Goal: Task Accomplishment & Management: Manage account settings

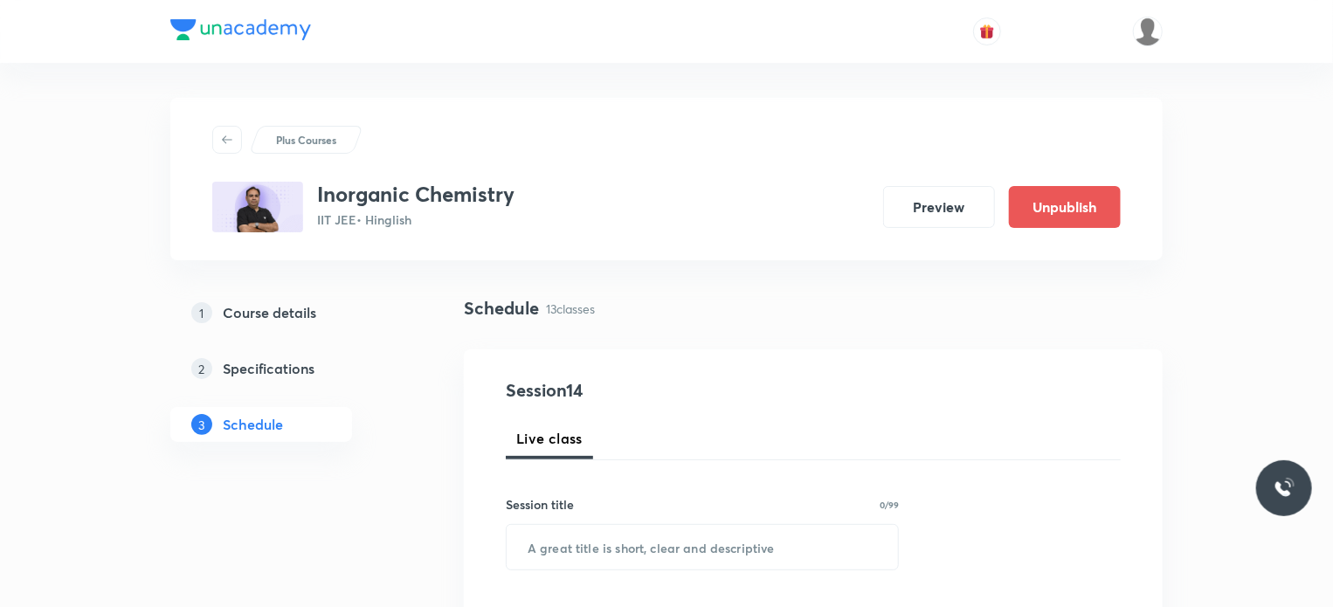
scroll to position [2547, 0]
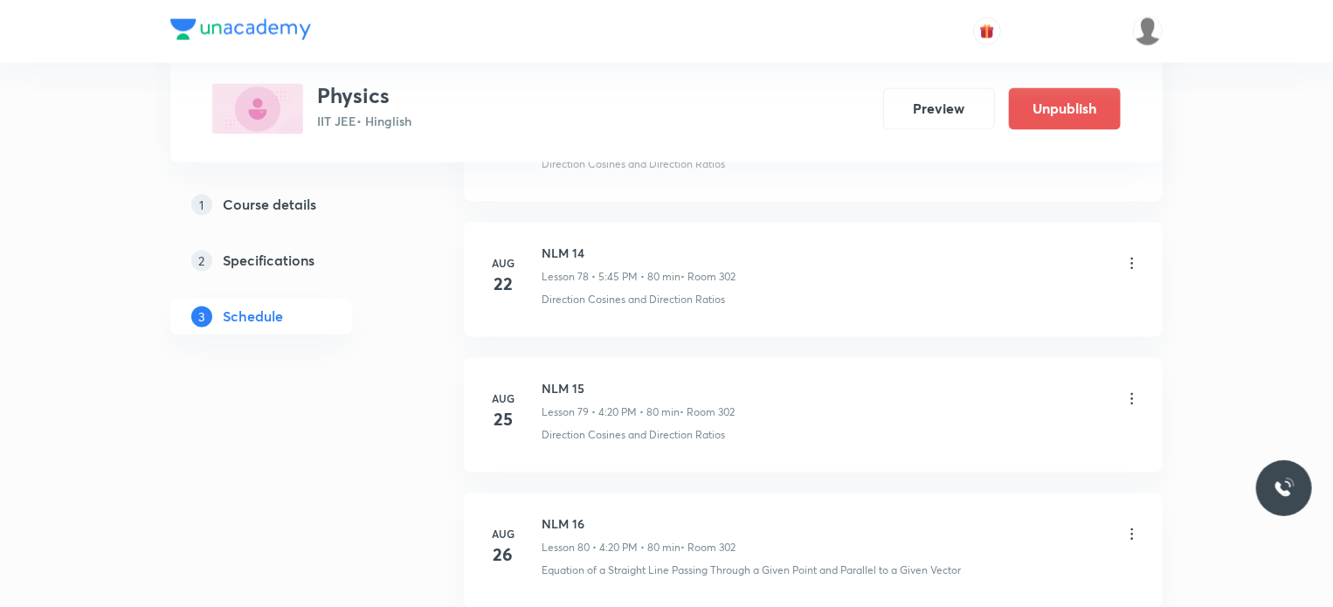
scroll to position [11976, 0]
click at [1138, 391] on icon at bounding box center [1131, 399] width 17 height 17
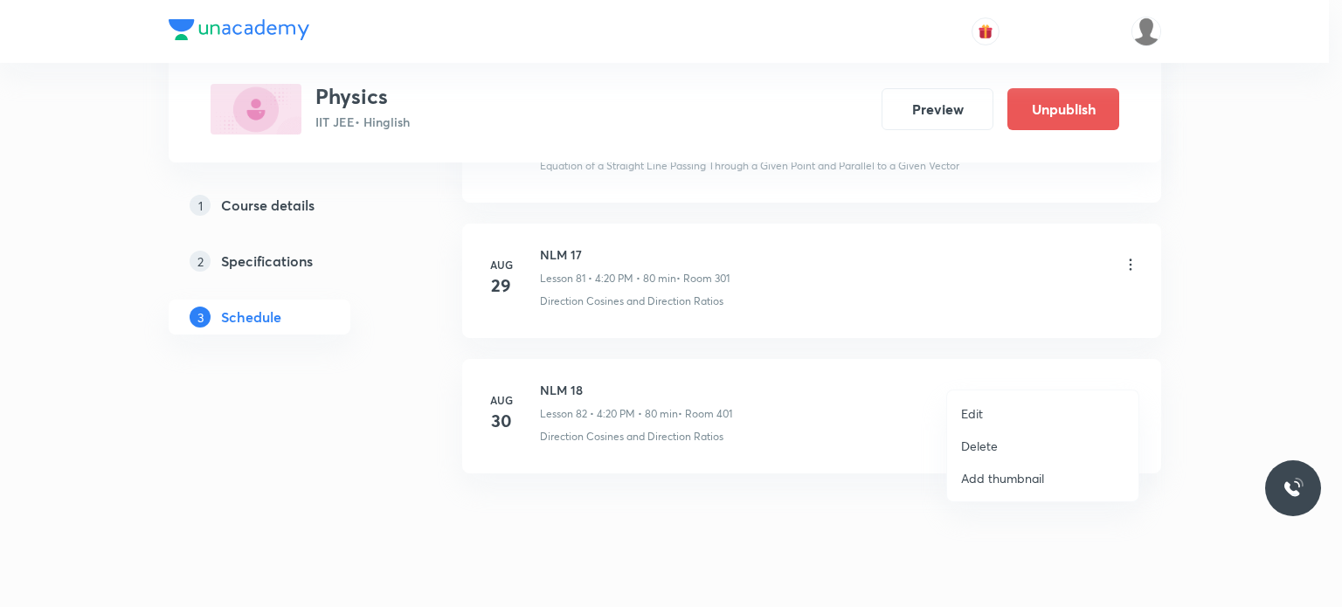
click at [1023, 438] on li "Delete" at bounding box center [1042, 446] width 191 height 32
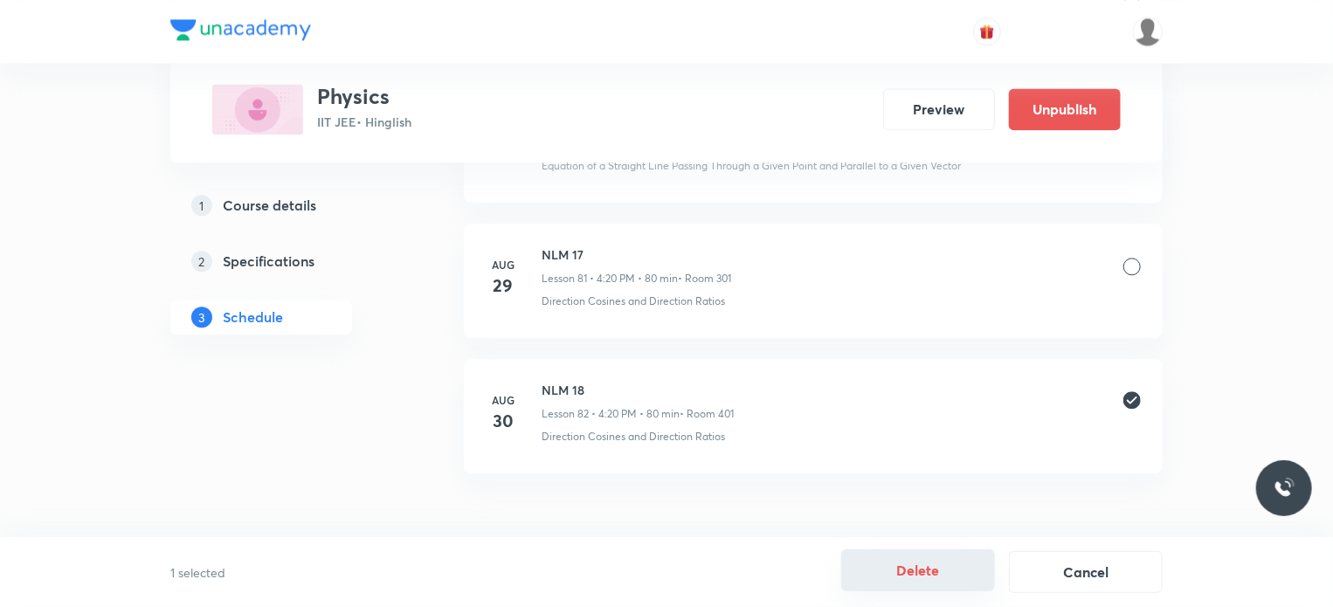
click at [907, 569] on button "Delete" at bounding box center [918, 570] width 154 height 42
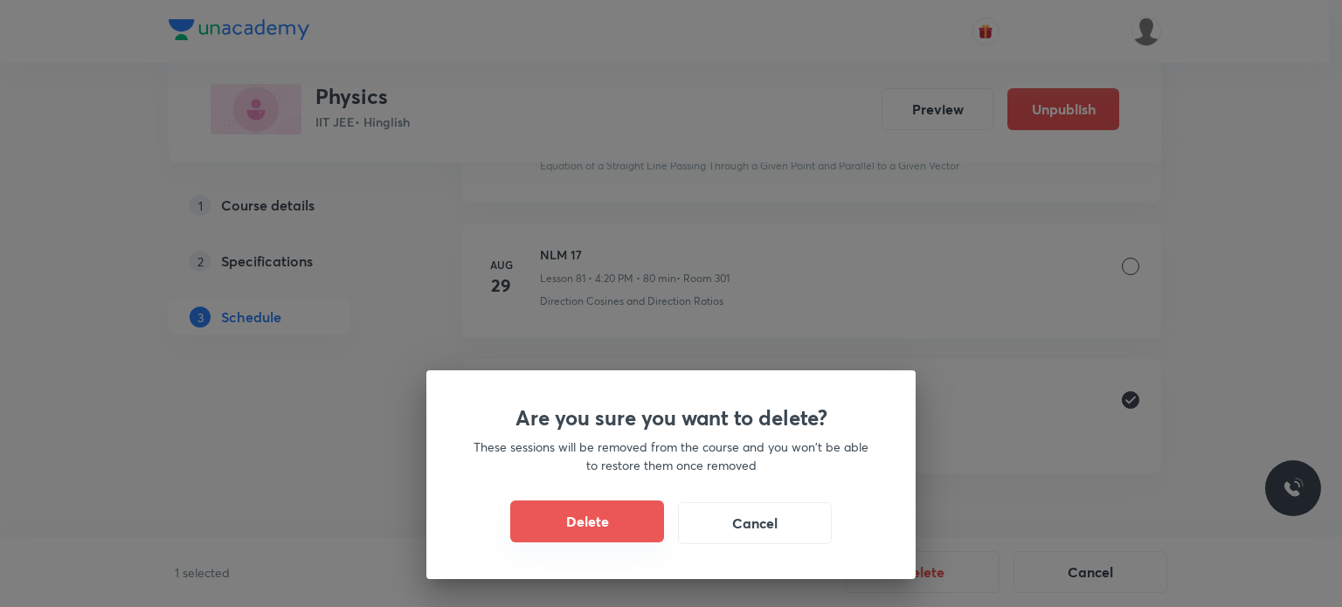
click at [618, 515] on button "Delete" at bounding box center [587, 521] width 154 height 42
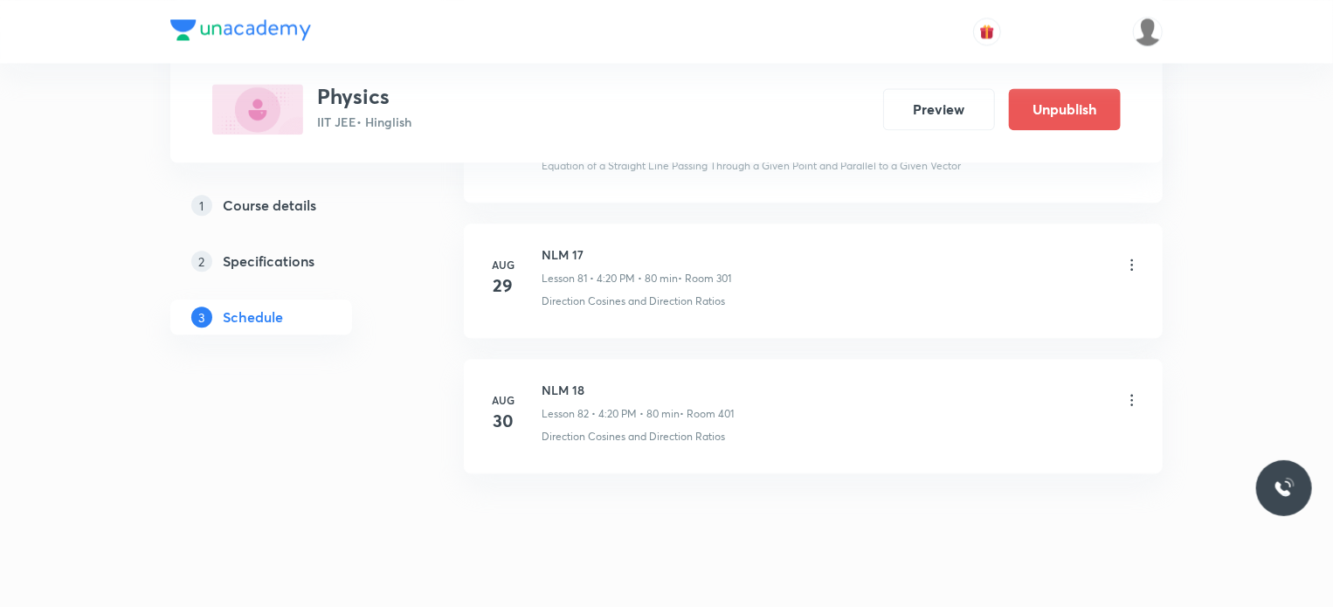
scroll to position [11840, 0]
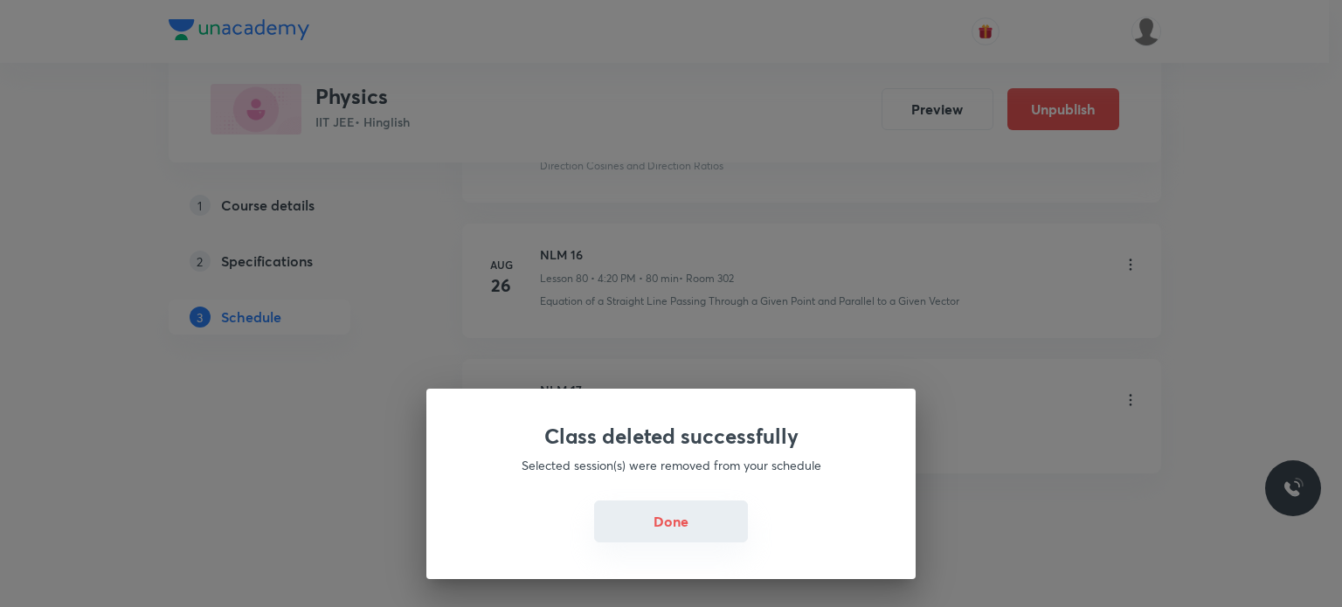
click at [712, 521] on button "Done" at bounding box center [671, 521] width 154 height 42
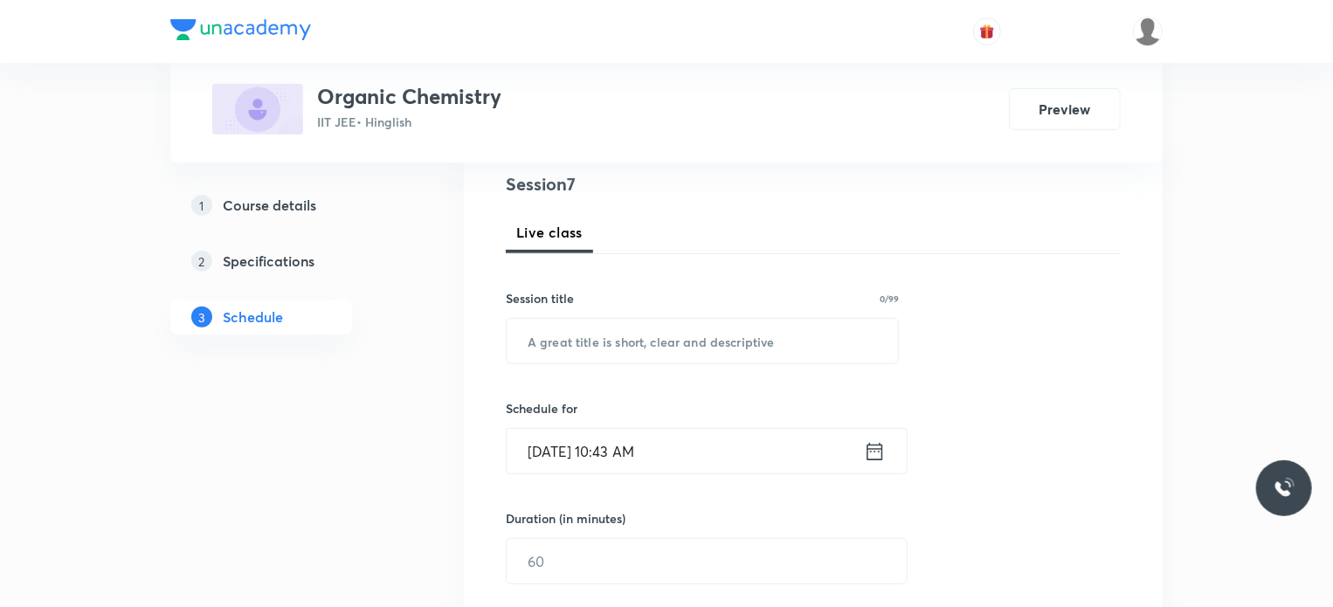
scroll to position [1601, 0]
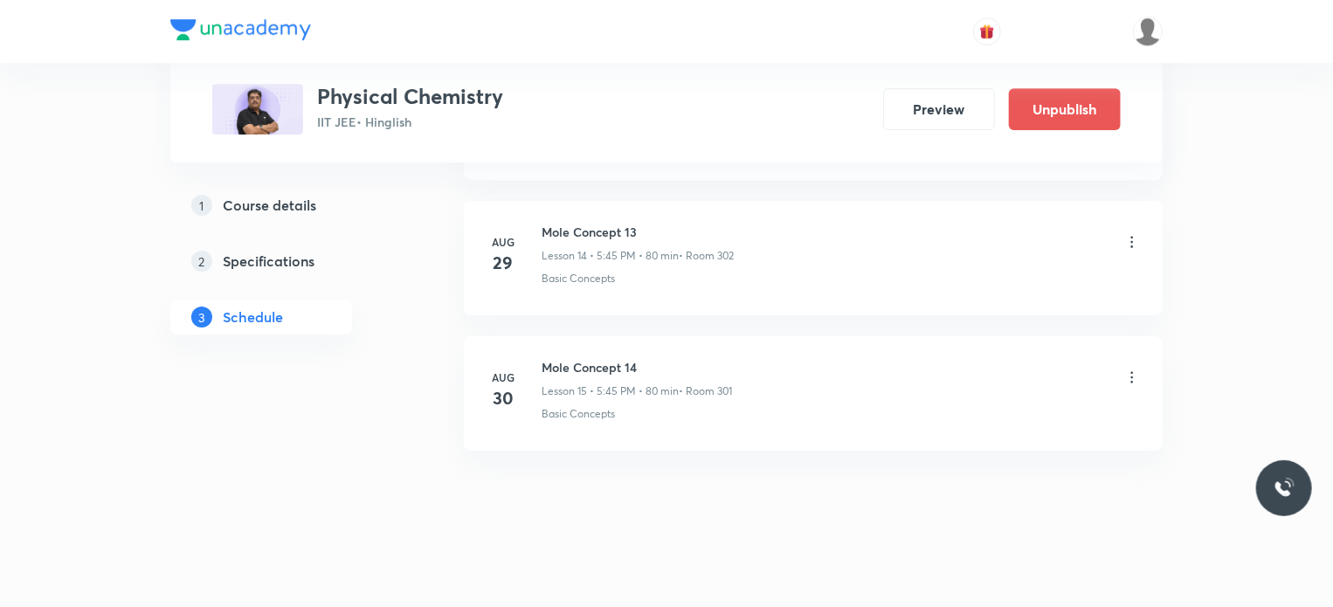
scroll to position [2816, 0]
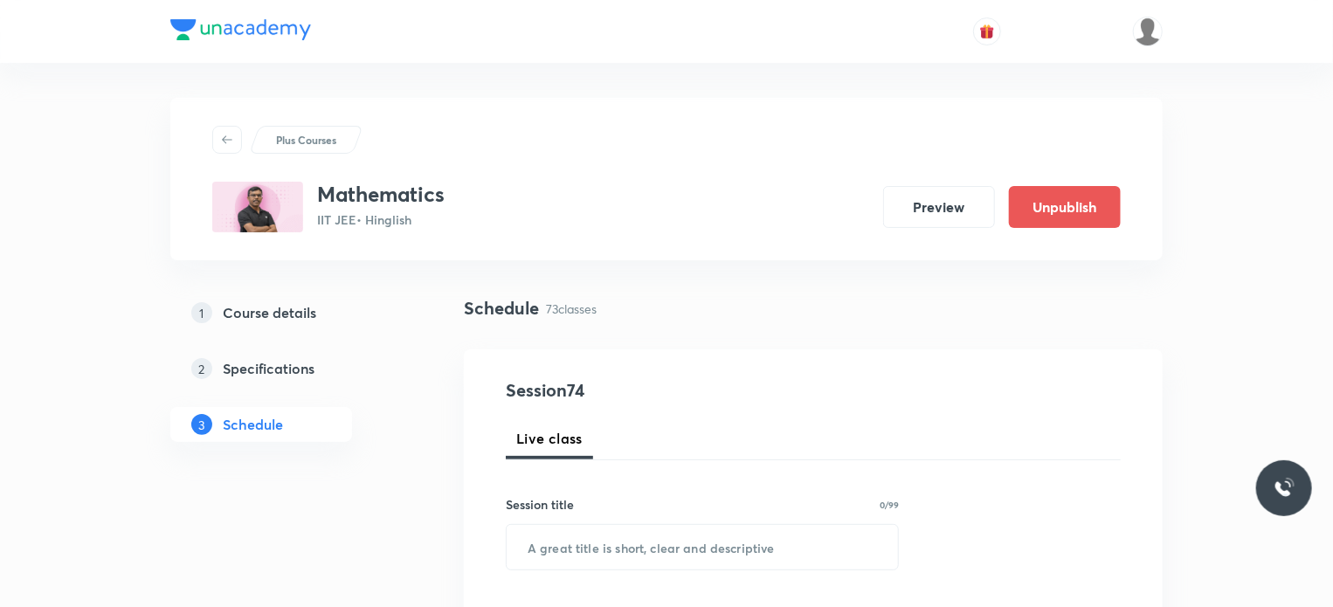
scroll to position [10760, 0]
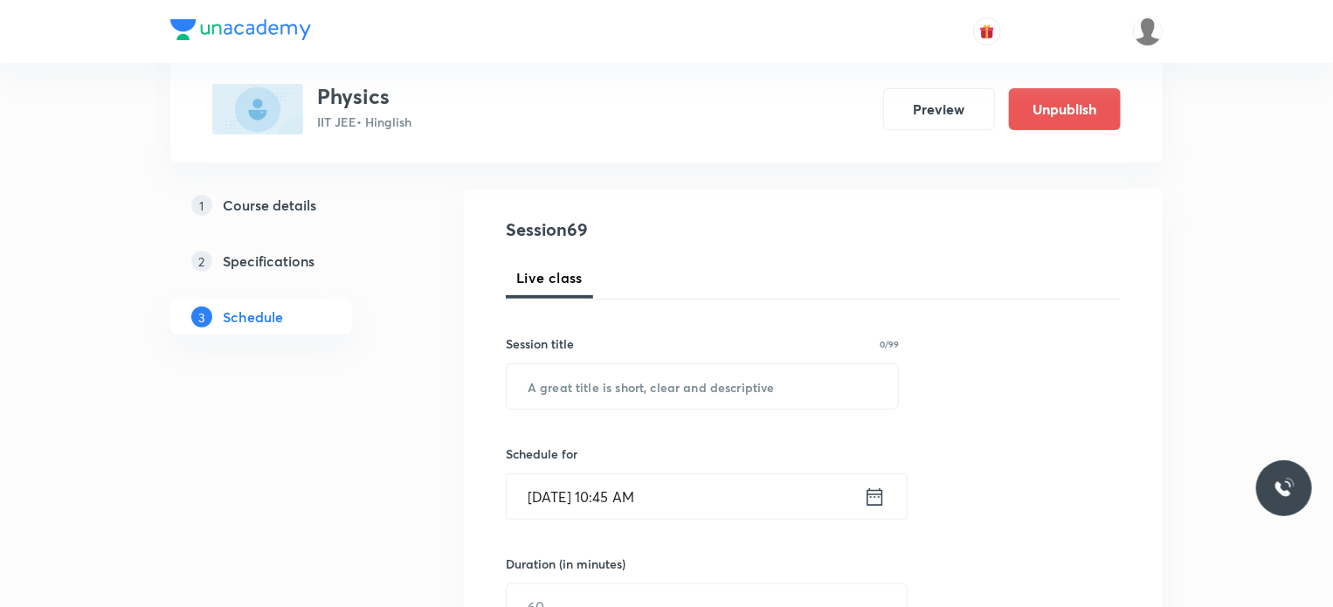
scroll to position [9974, 0]
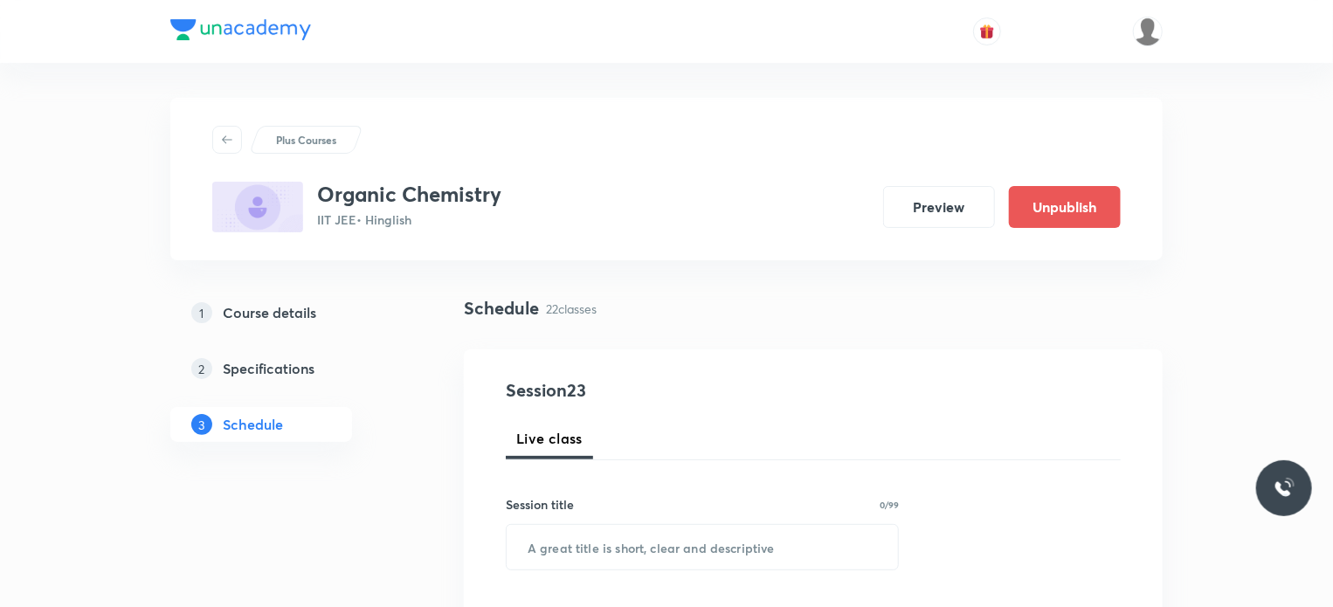
scroll to position [3762, 0]
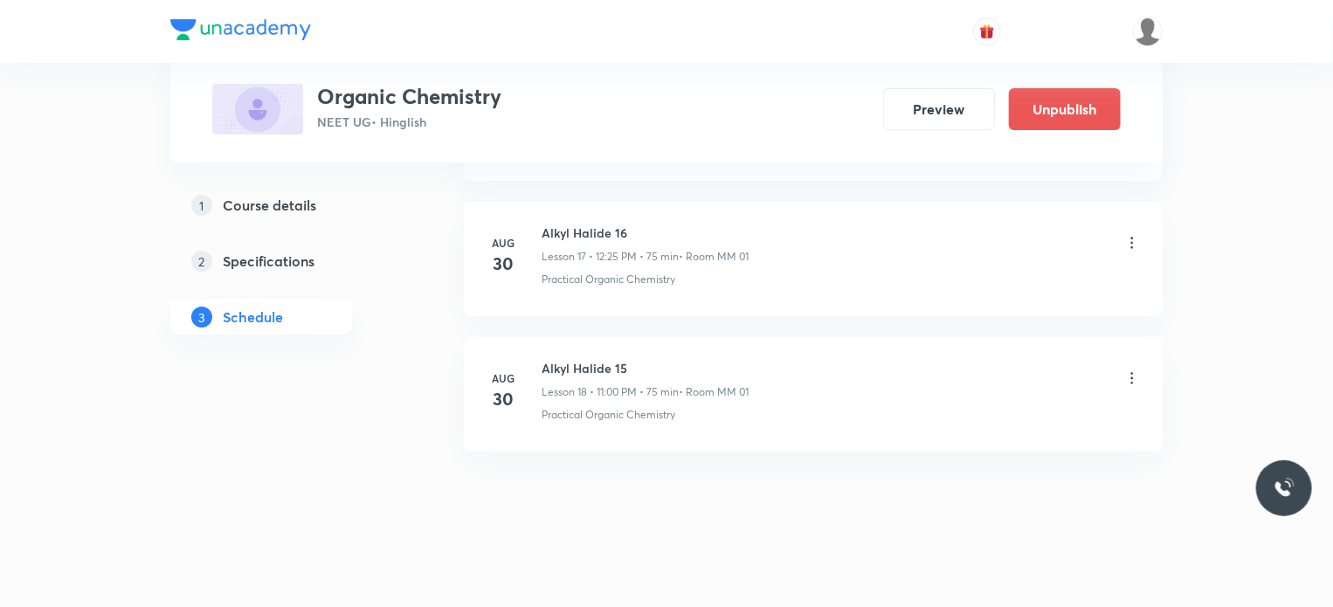
click at [1132, 369] on icon at bounding box center [1131, 377] width 17 height 17
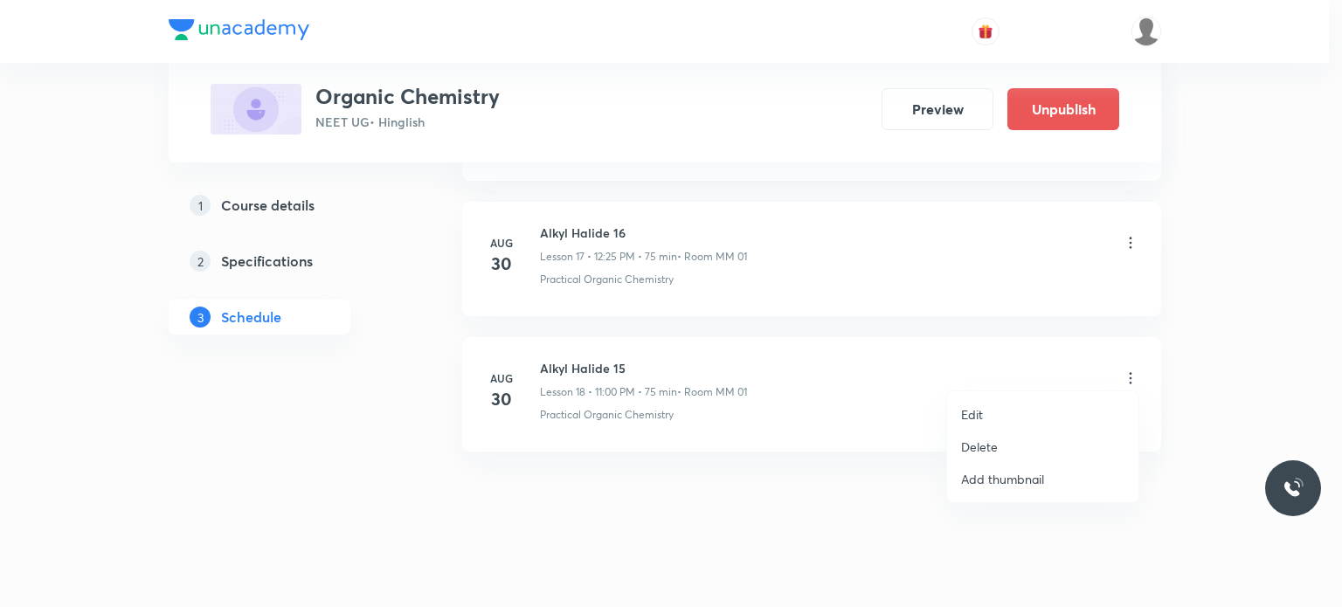
click at [1011, 404] on li "Edit" at bounding box center [1042, 414] width 191 height 32
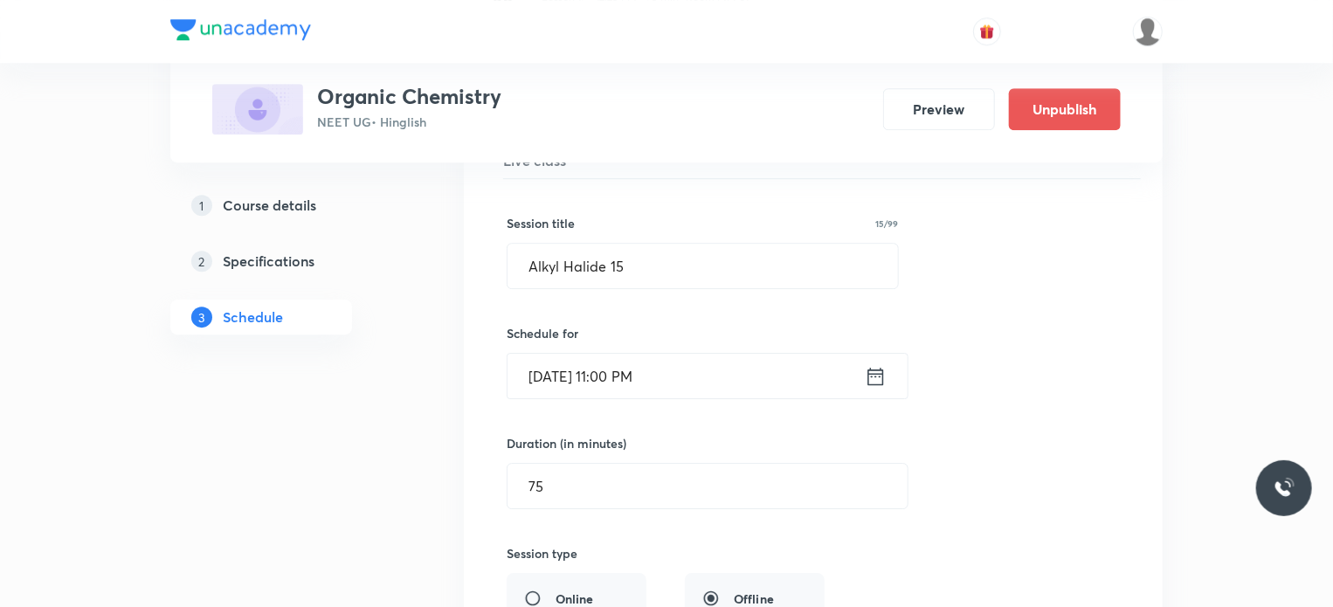
scroll to position [2577, 0]
click at [739, 397] on div "Session title 15/99 Alkyl Halide 15 ​ Schedule for Aug 30, 2025, 11:00 PM ​ Dur…" at bounding box center [813, 563] width 613 height 761
click at [727, 378] on input "Aug 30, 2025, 11:00 PM" at bounding box center [685, 379] width 357 height 45
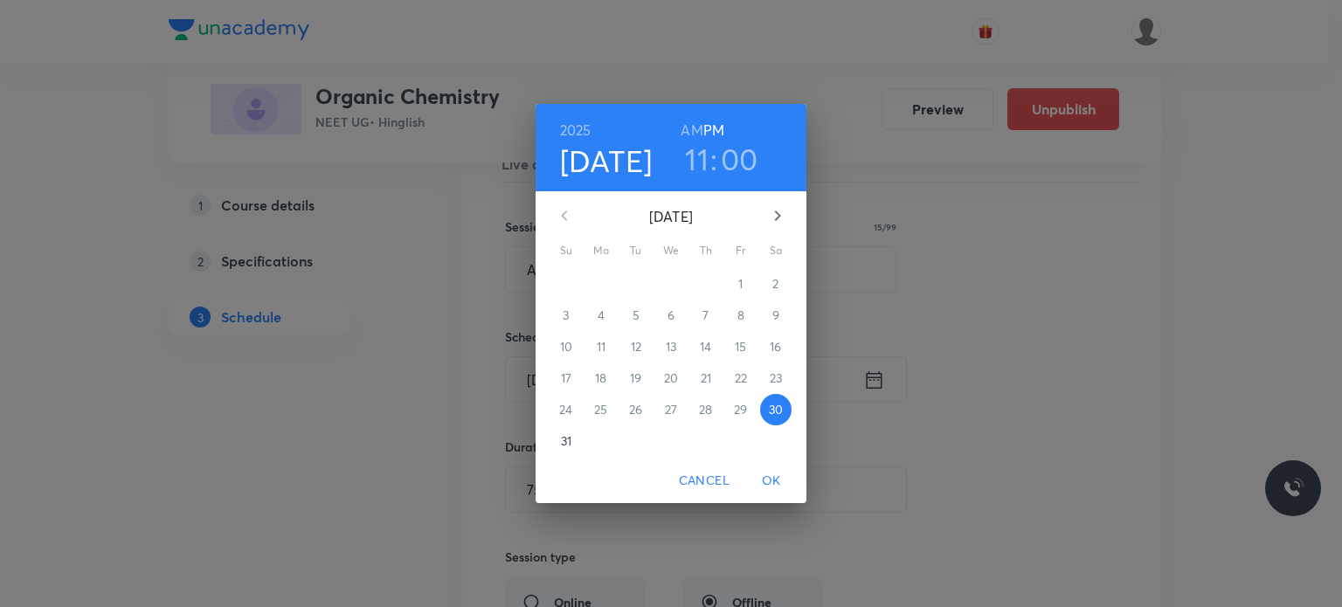
click at [727, 161] on h3 "00" at bounding box center [740, 159] width 38 height 37
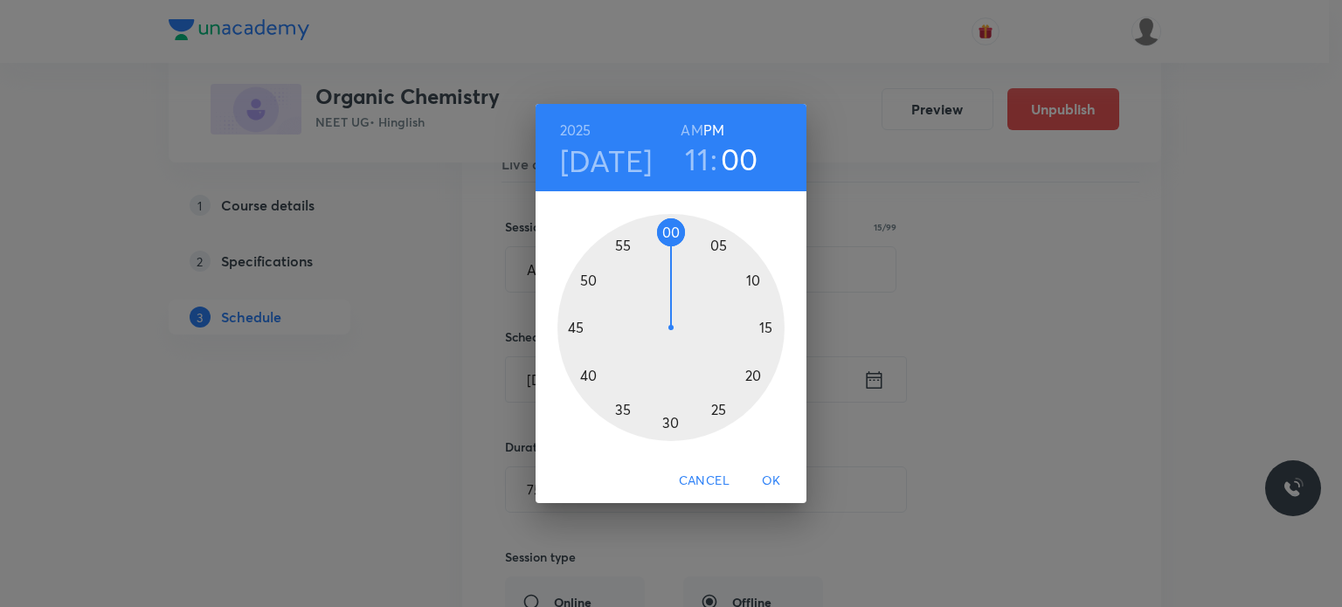
click at [755, 279] on div at bounding box center [670, 327] width 227 height 227
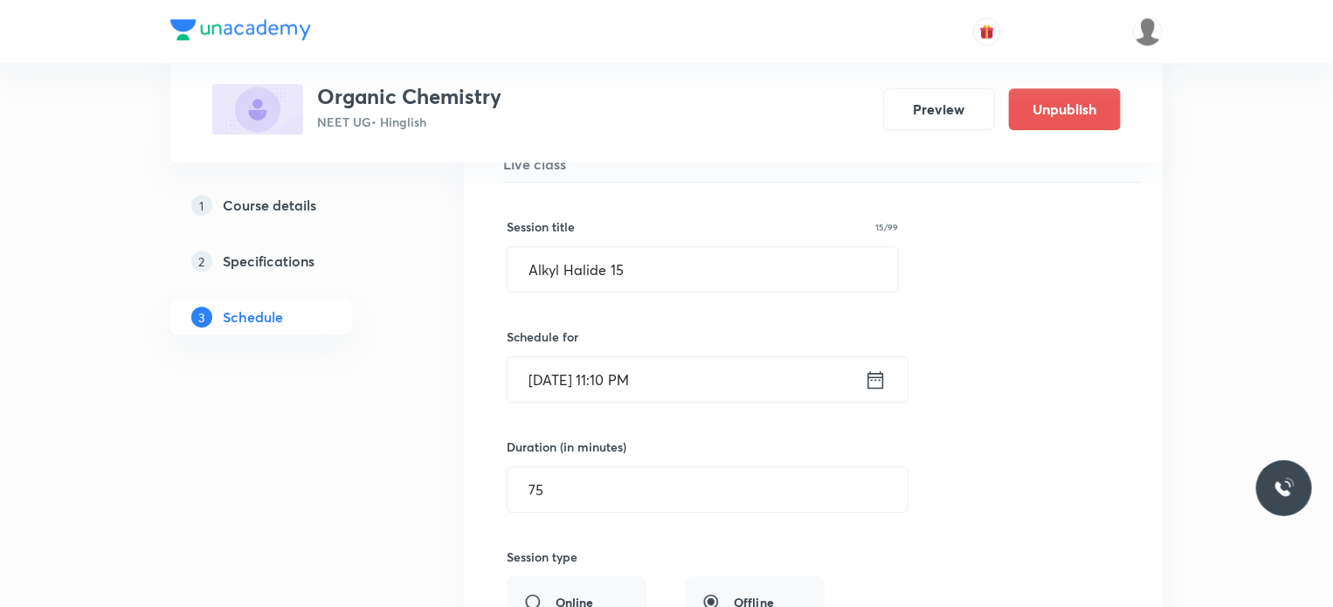
click at [730, 379] on input "Aug 30, 2025, 11:10 PM" at bounding box center [685, 379] width 357 height 45
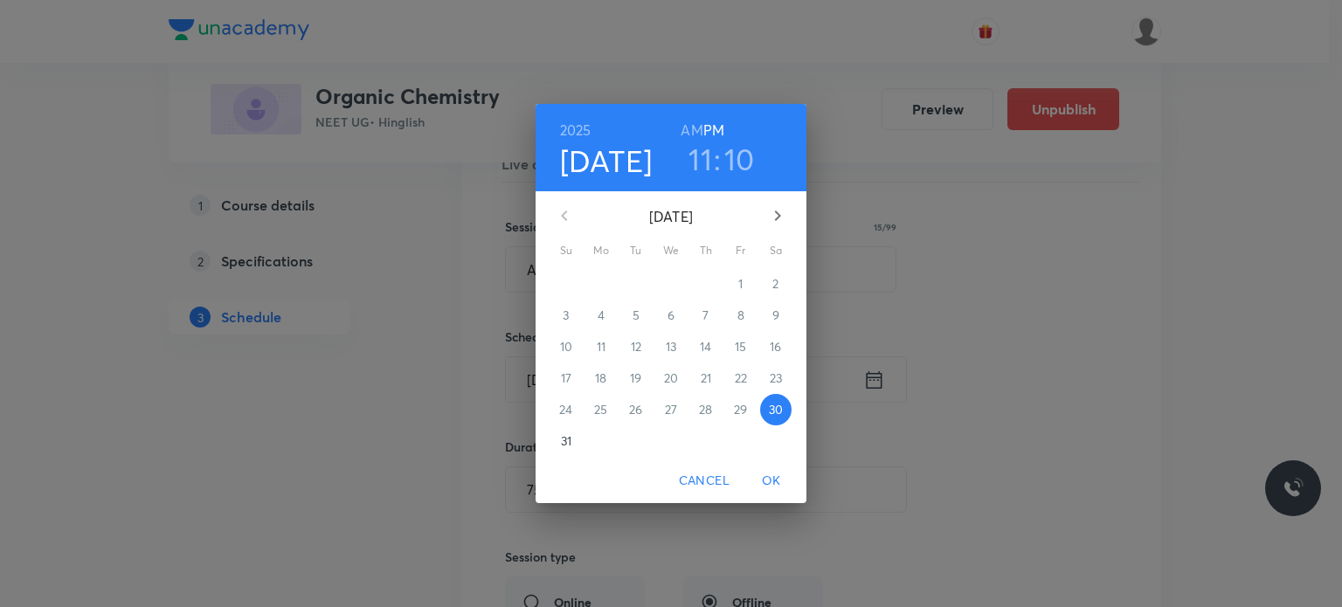
click at [687, 131] on h6 "AM" at bounding box center [691, 130] width 22 height 24
click at [771, 470] on span "OK" at bounding box center [771, 481] width 42 height 22
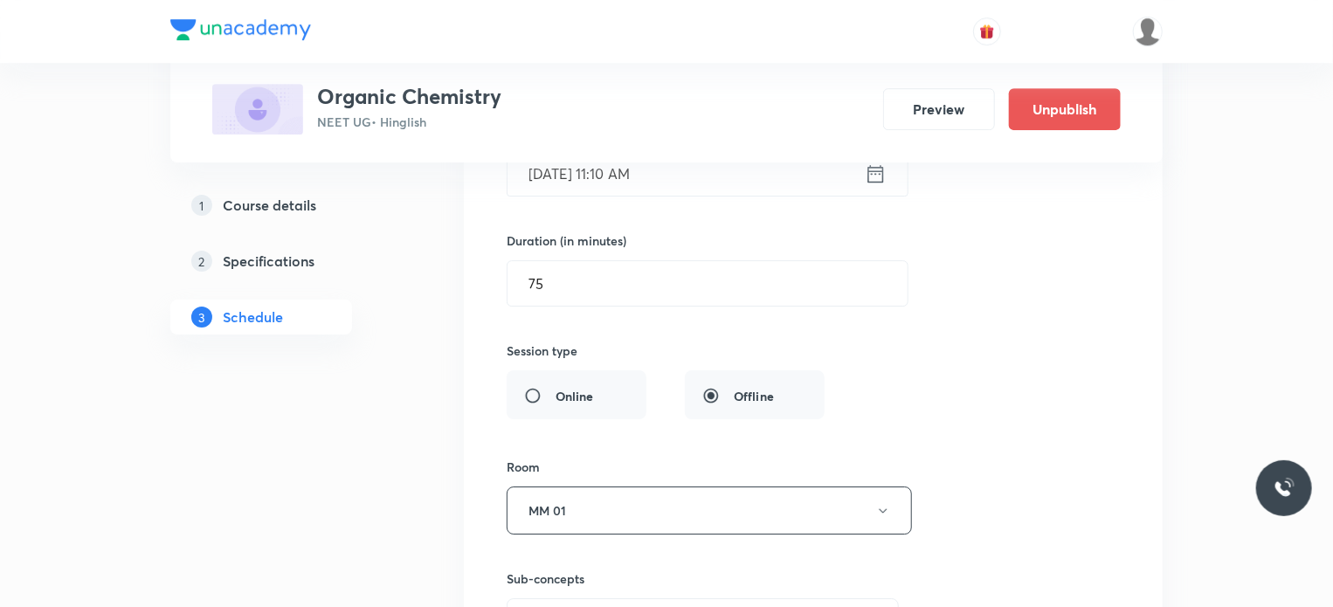
scroll to position [2782, 0]
drag, startPoint x: 567, startPoint y: 267, endPoint x: 514, endPoint y: 268, distance: 53.3
click at [514, 268] on input "75" at bounding box center [707, 284] width 400 height 45
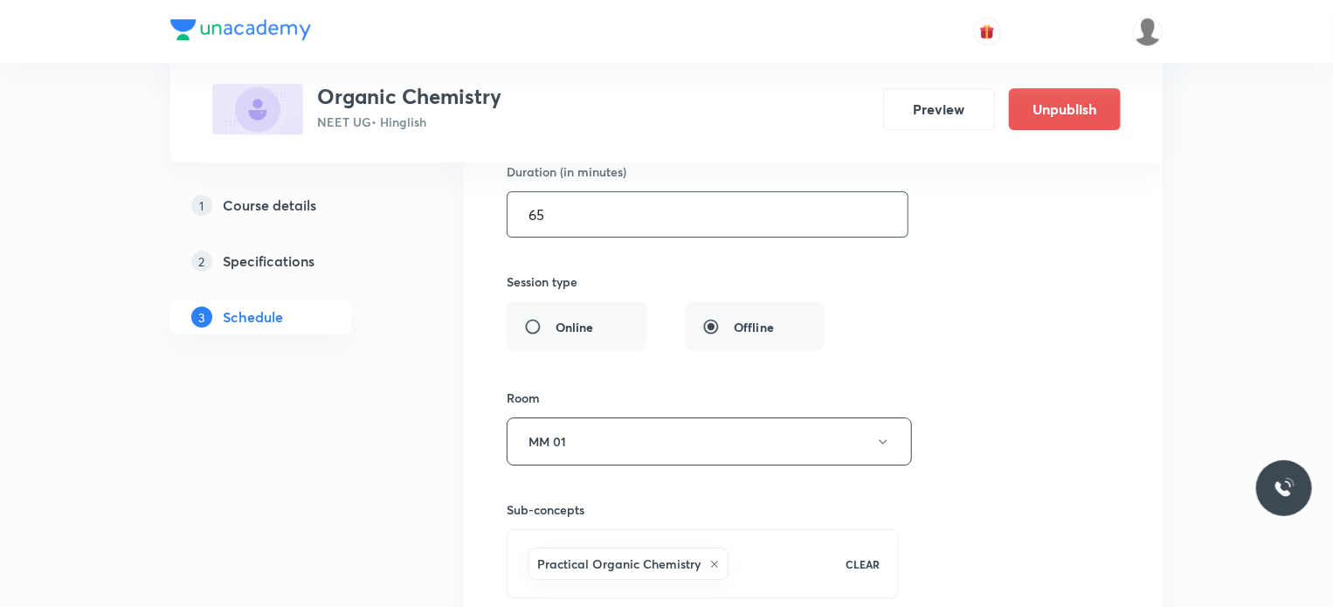
scroll to position [2909, 0]
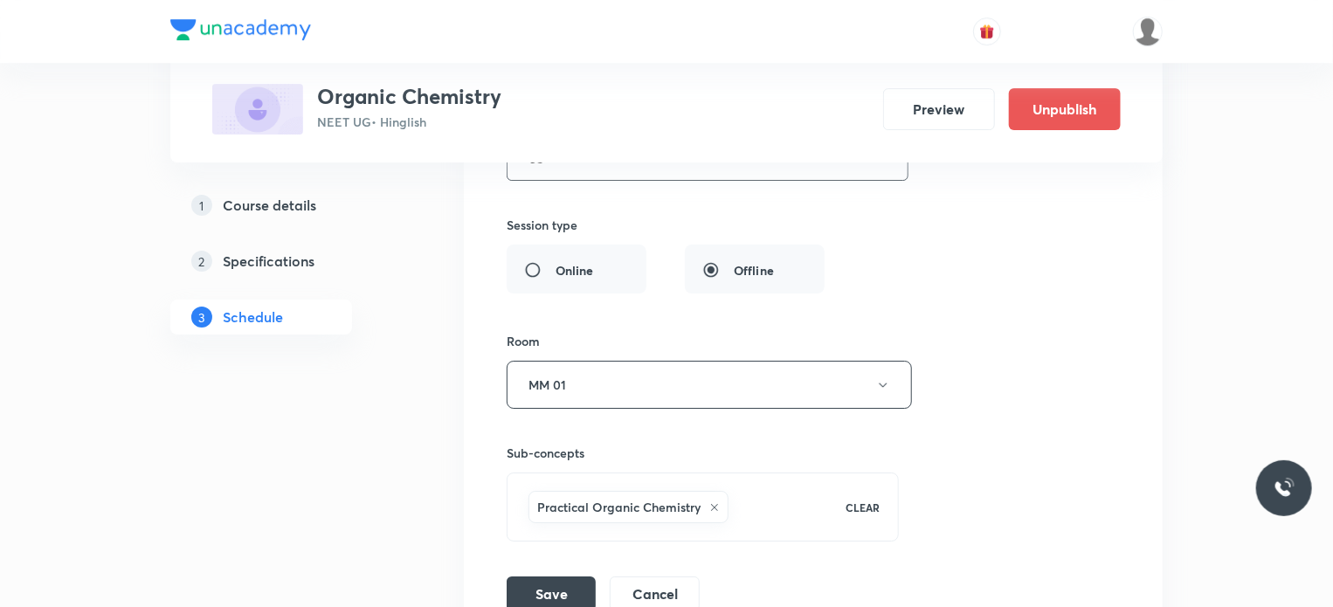
type input "65"
click at [540, 569] on div "Session title 15/99 Alkyl Halide 15 ​ Schedule for Aug 30, 2025, 11:10 AM ​ Dur…" at bounding box center [813, 231] width 613 height 761
click at [540, 575] on button "Save" at bounding box center [551, 592] width 89 height 35
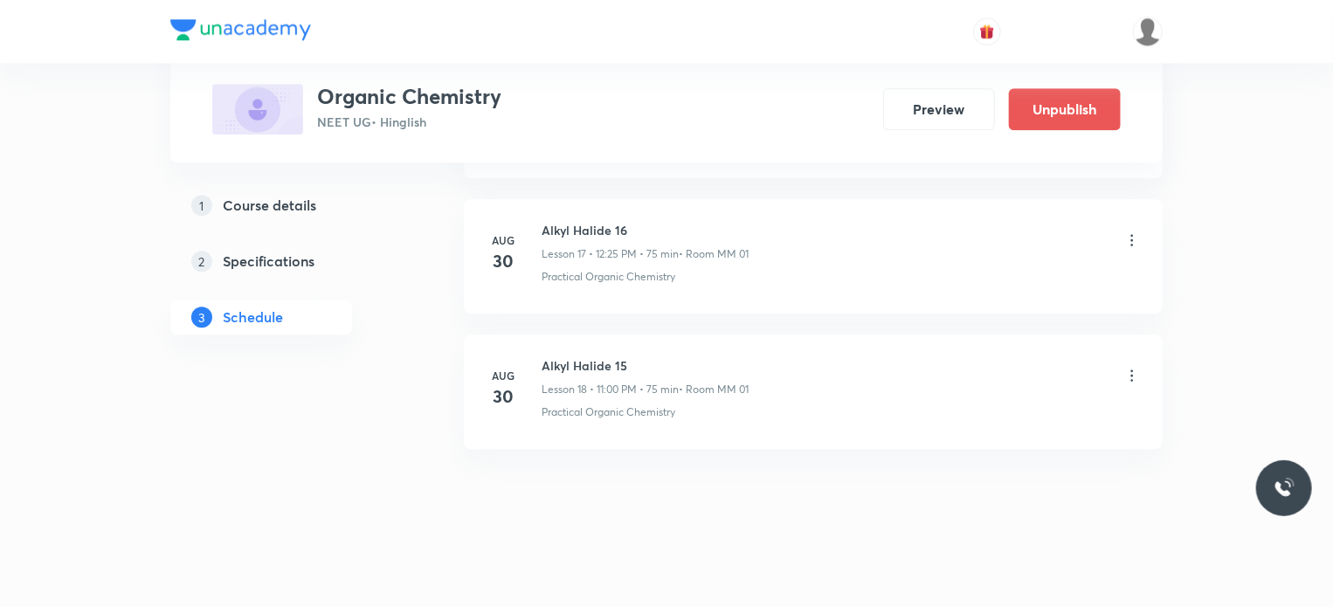
scroll to position [2420, 0]
click at [628, 411] on p "Practical Organic Chemistry" at bounding box center [609, 413] width 134 height 16
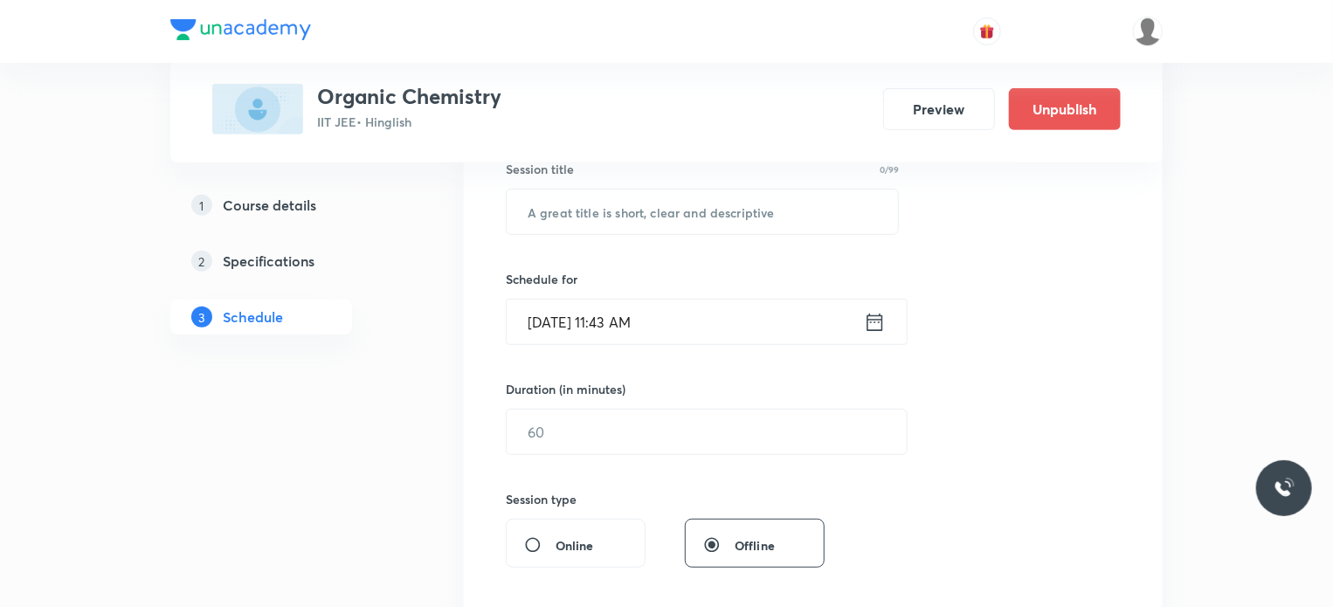
scroll to position [5923, 0]
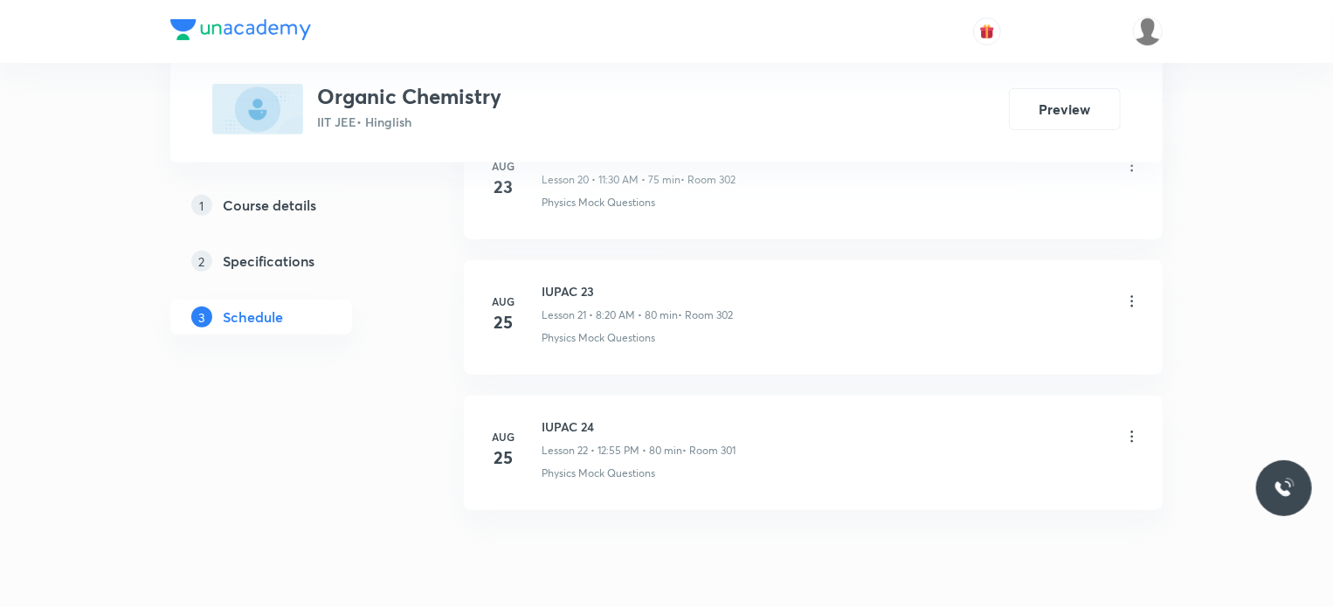
scroll to position [3703, 0]
click at [549, 419] on h6 "IUPAC 24" at bounding box center [639, 428] width 194 height 18
copy h6 "IUPAC 24"
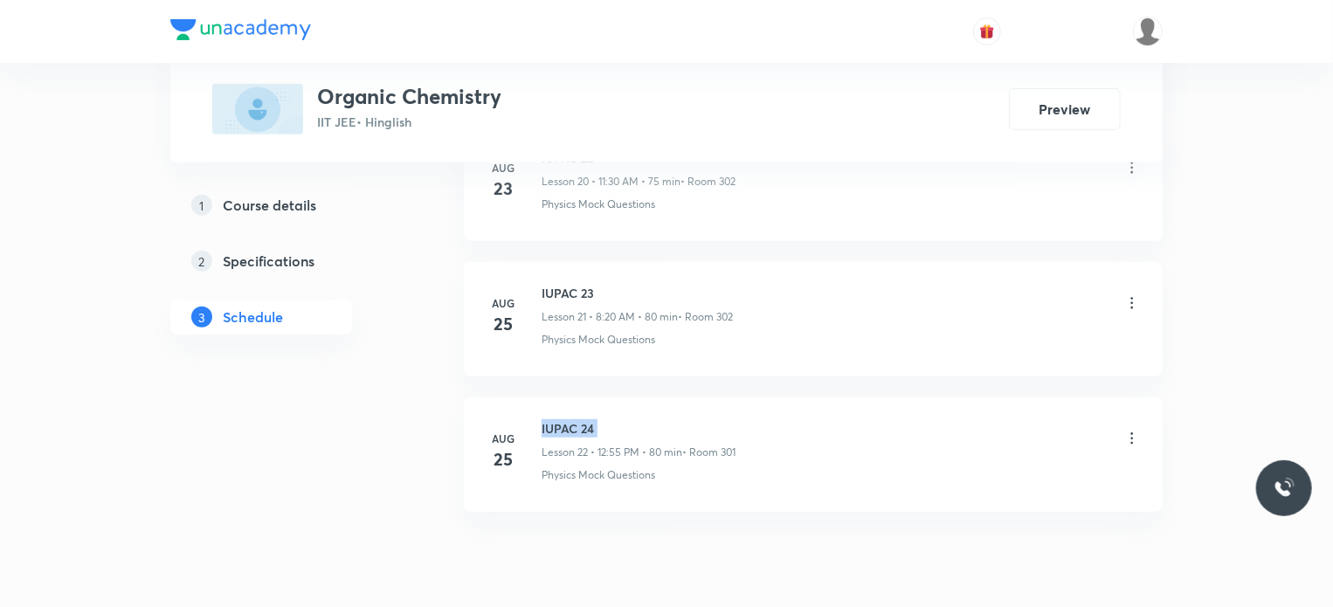
scroll to position [0, 0]
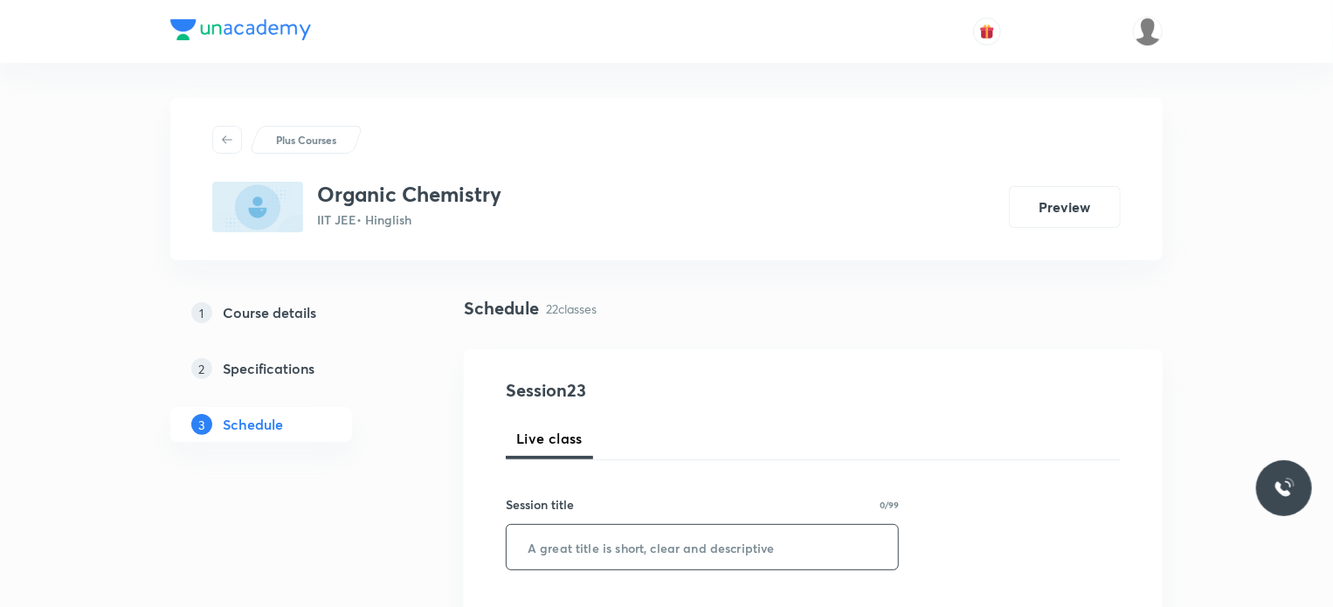
click at [722, 539] on input "text" at bounding box center [702, 547] width 391 height 45
paste input "IUPAC 24"
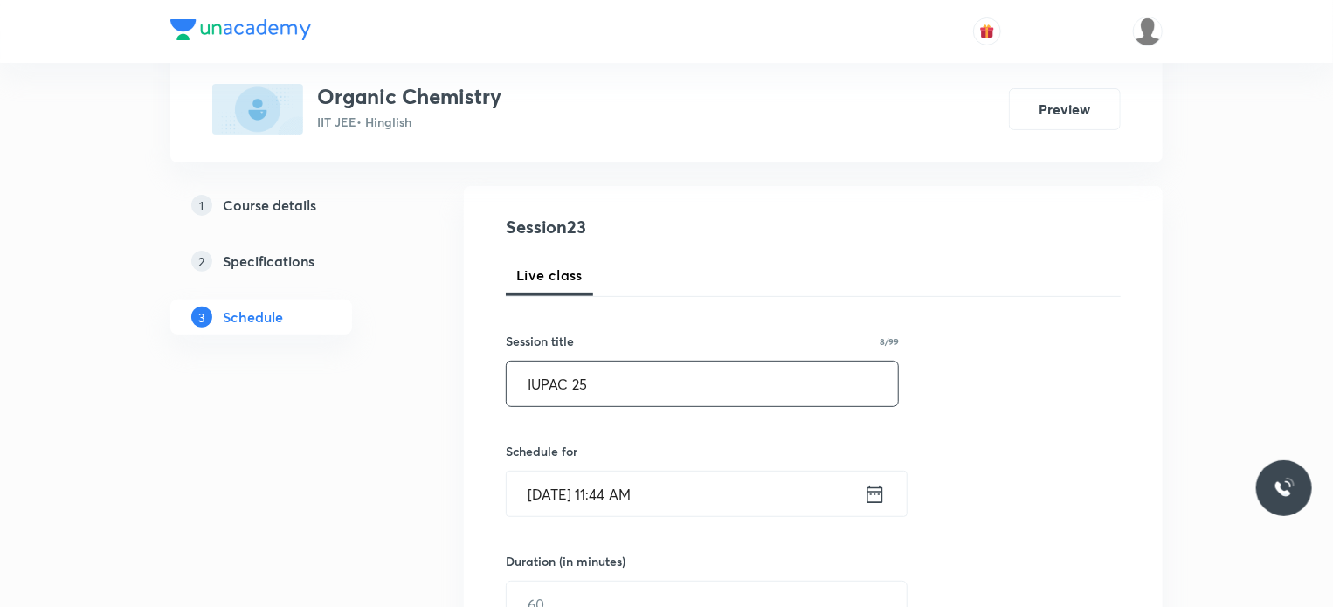
scroll to position [311, 0]
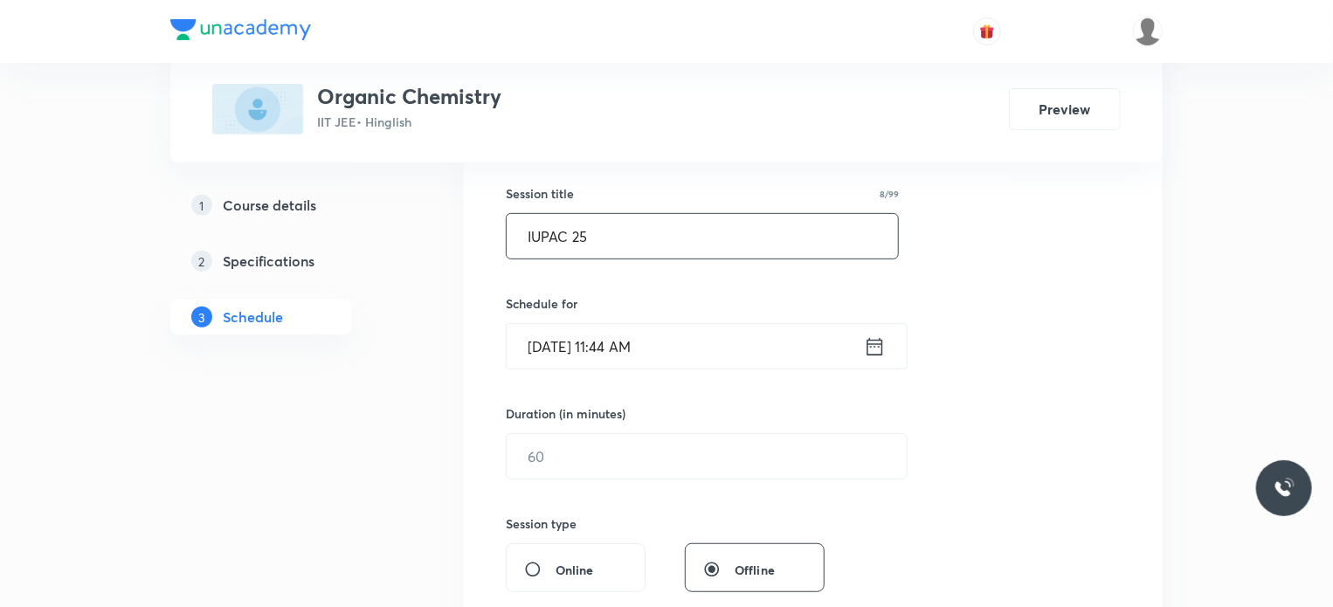
type input "IUPAC 25"
click at [749, 363] on input "Aug 30, 2025, 11:44 AM" at bounding box center [685, 346] width 357 height 45
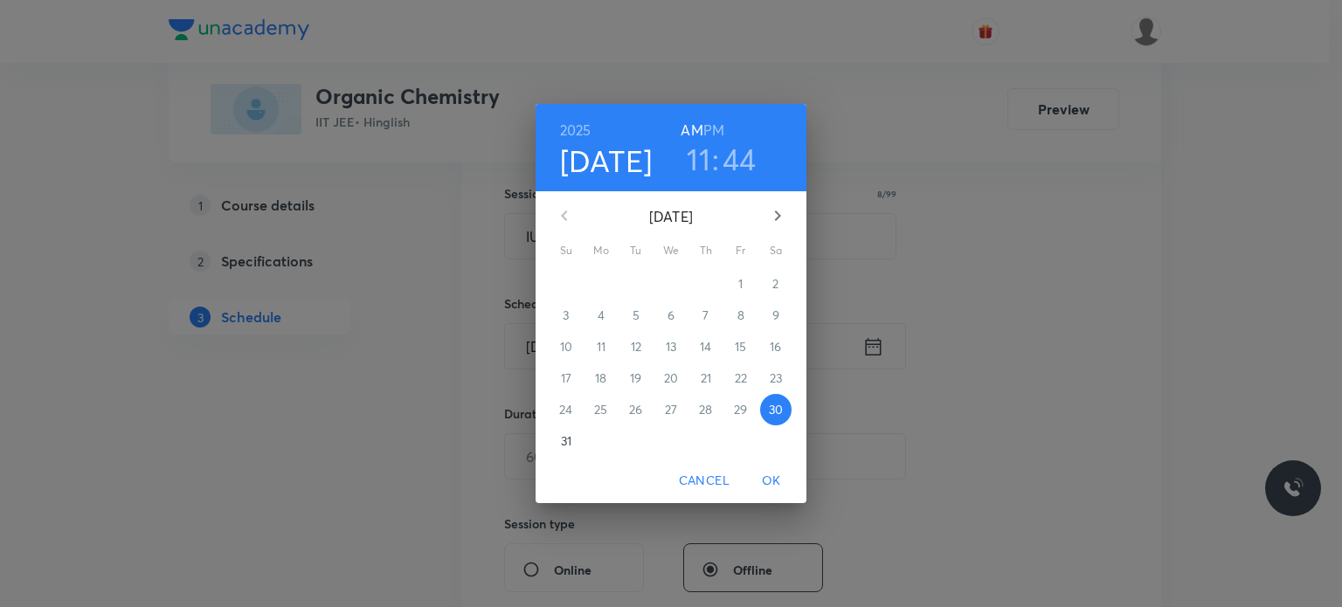
click at [738, 159] on h3 "44" at bounding box center [739, 159] width 34 height 37
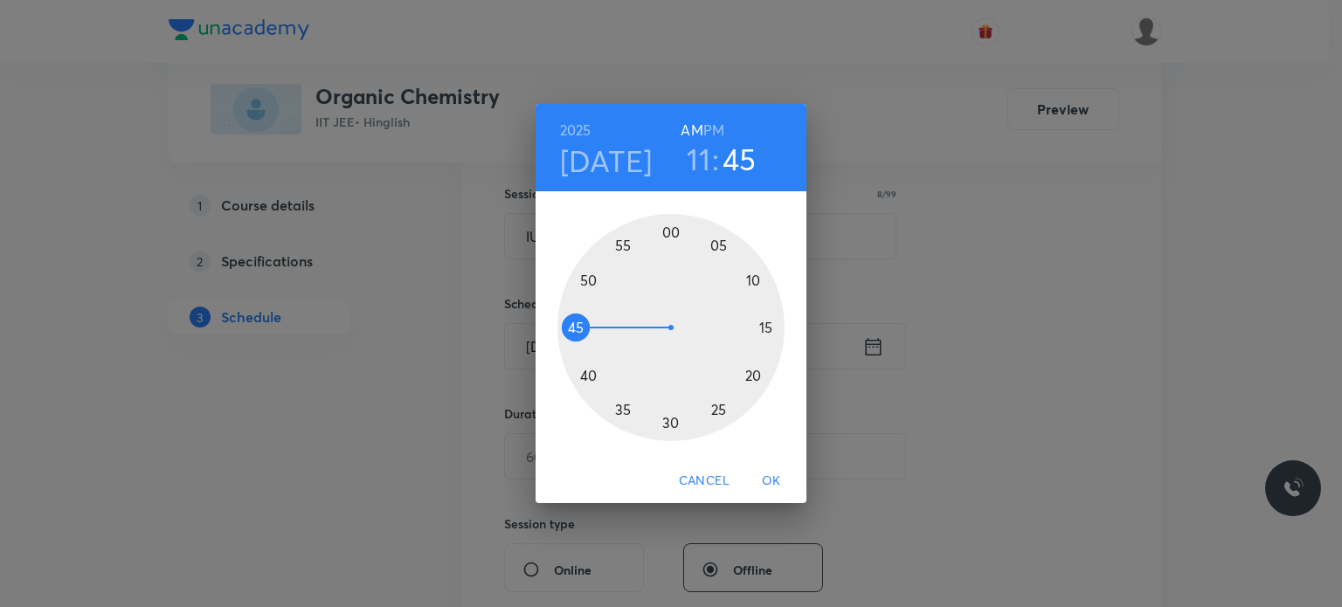
drag, startPoint x: 572, startPoint y: 335, endPoint x: 576, endPoint y: 327, distance: 9.8
click at [576, 327] on div at bounding box center [670, 327] width 227 height 227
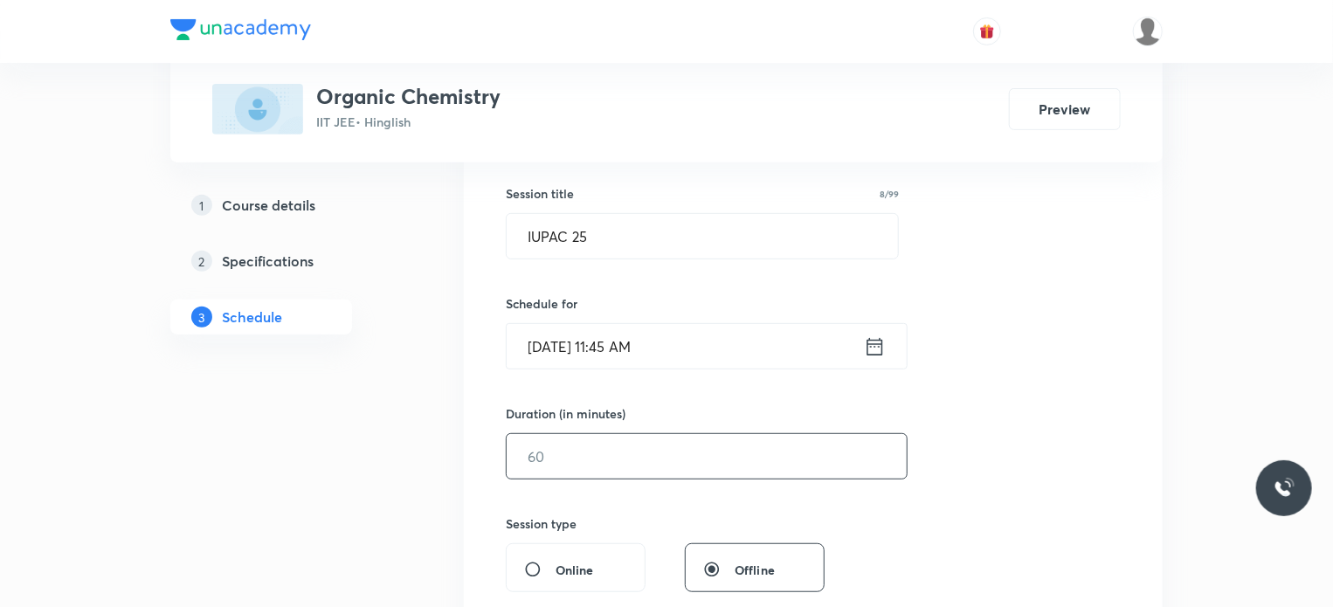
click at [597, 446] on input "text" at bounding box center [707, 456] width 400 height 45
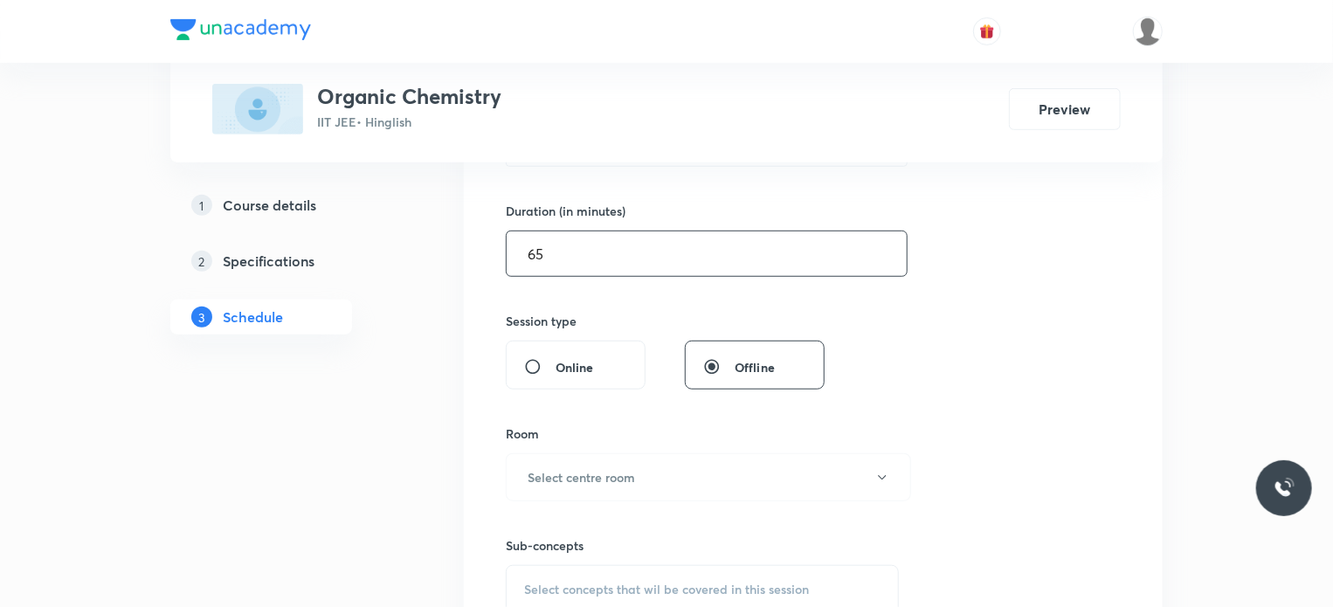
scroll to position [515, 0]
click at [625, 473] on h6 "Select centre room" at bounding box center [581, 475] width 107 height 18
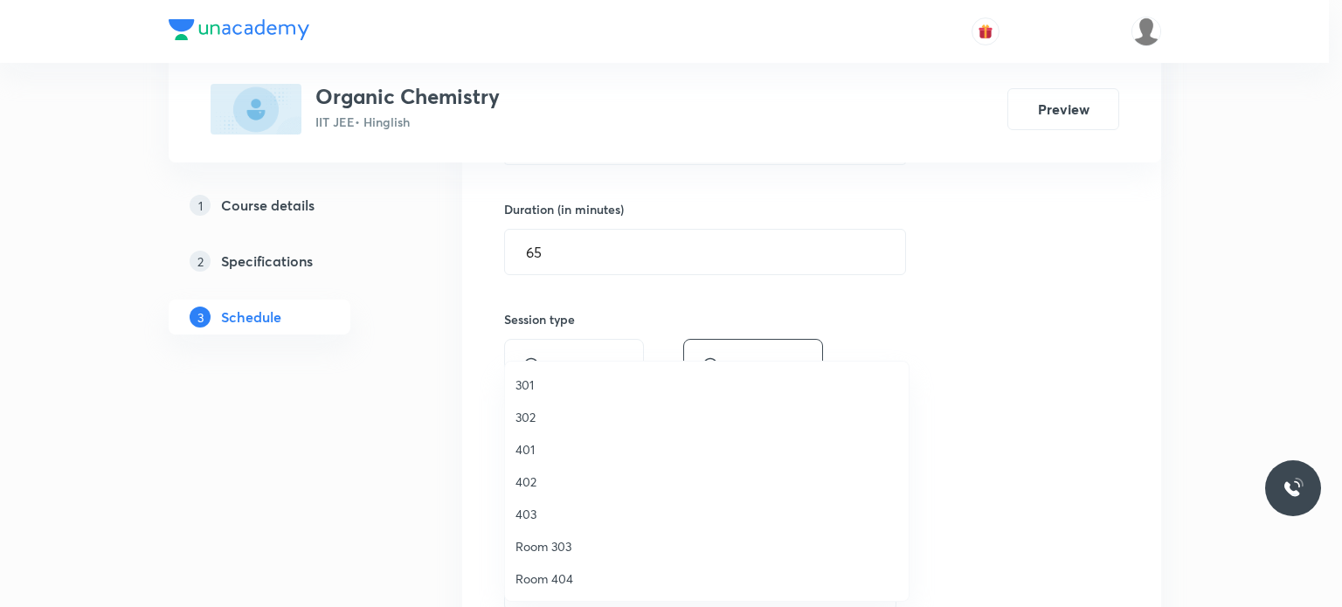
click at [562, 431] on li "302" at bounding box center [707, 417] width 404 height 32
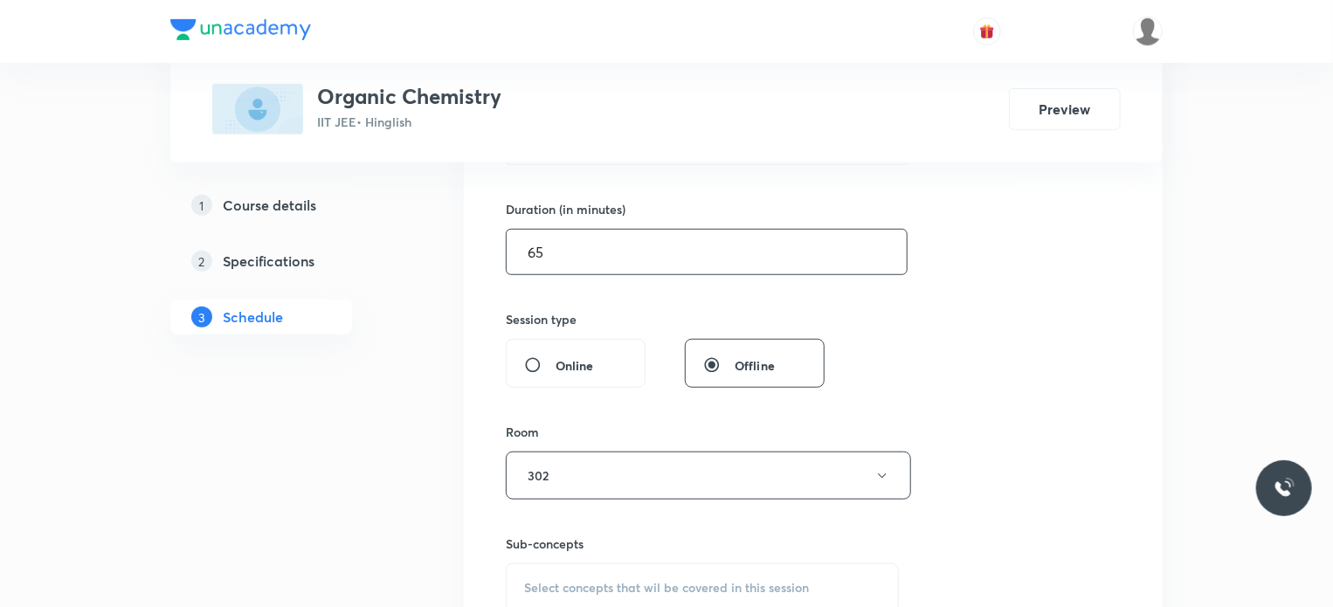
drag, startPoint x: 607, startPoint y: 264, endPoint x: 507, endPoint y: 256, distance: 100.8
click at [507, 256] on input "65" at bounding box center [707, 252] width 400 height 45
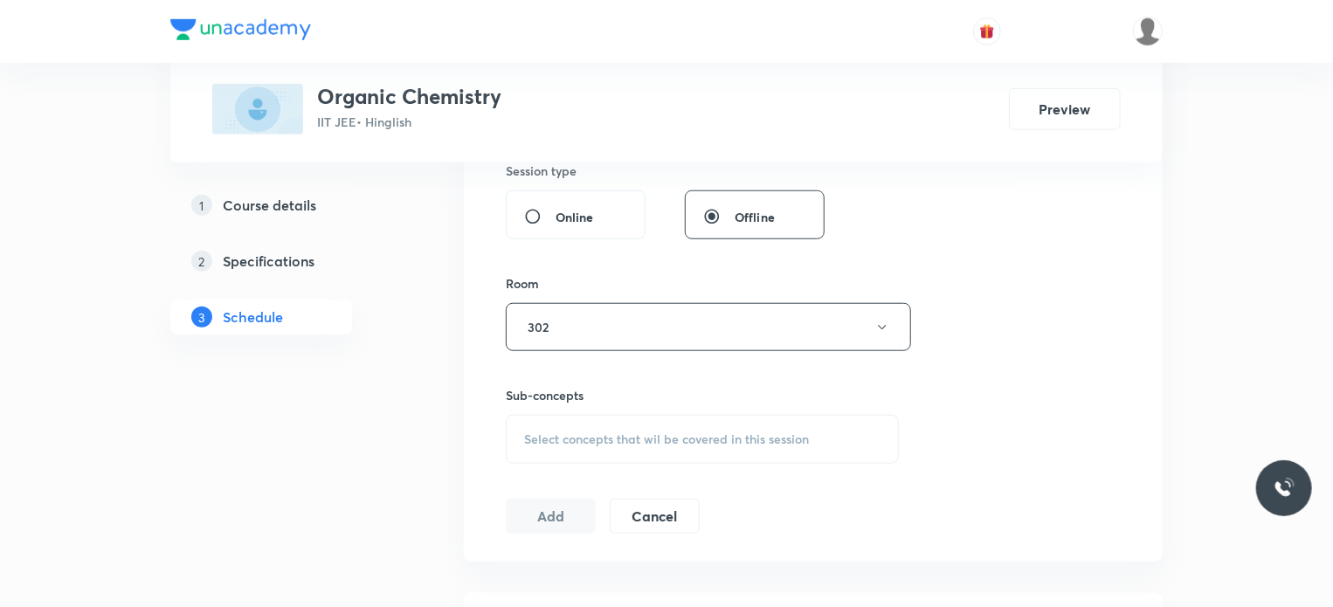
scroll to position [667, 0]
type input "60"
click at [631, 411] on div "Select concepts that wil be covered in this session" at bounding box center [702, 435] width 393 height 49
click at [719, 555] on div "Physics Mock Questions Covered previously" at bounding box center [702, 572] width 391 height 39
checkbox input "true"
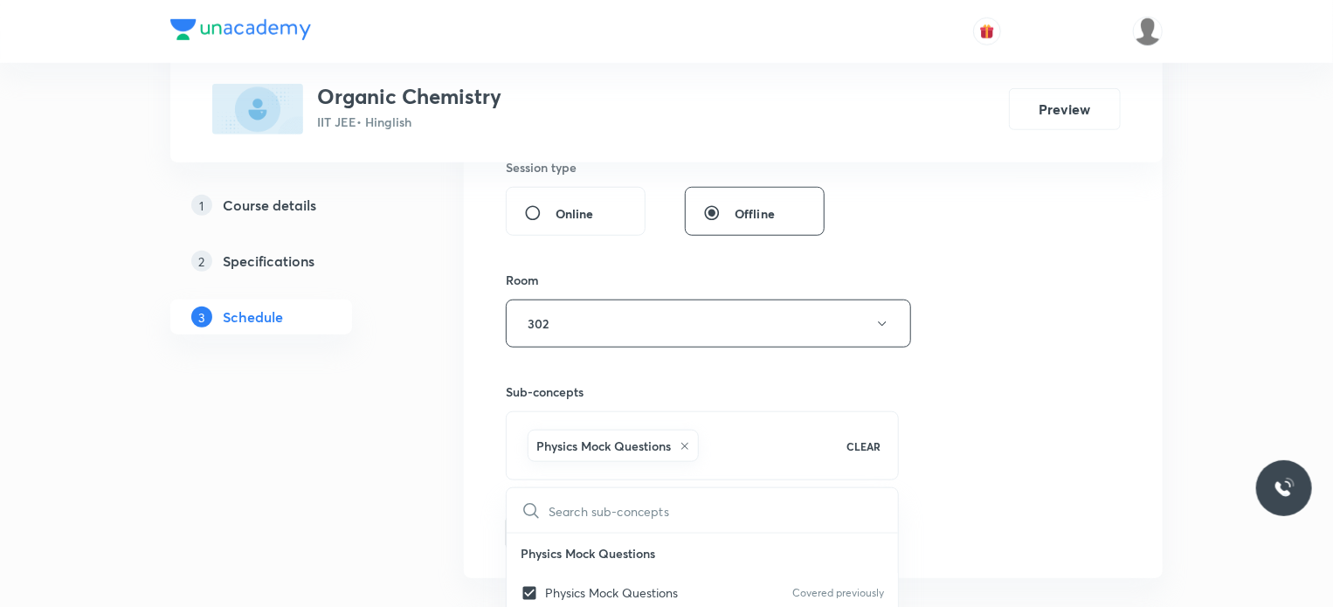
click at [922, 495] on div "Session 23 Live class Session title 8/99 IUPAC 25 ​ Schedule for Aug 30, 2025, …" at bounding box center [813, 130] width 615 height 840
click at [547, 528] on button "Add" at bounding box center [551, 531] width 90 height 35
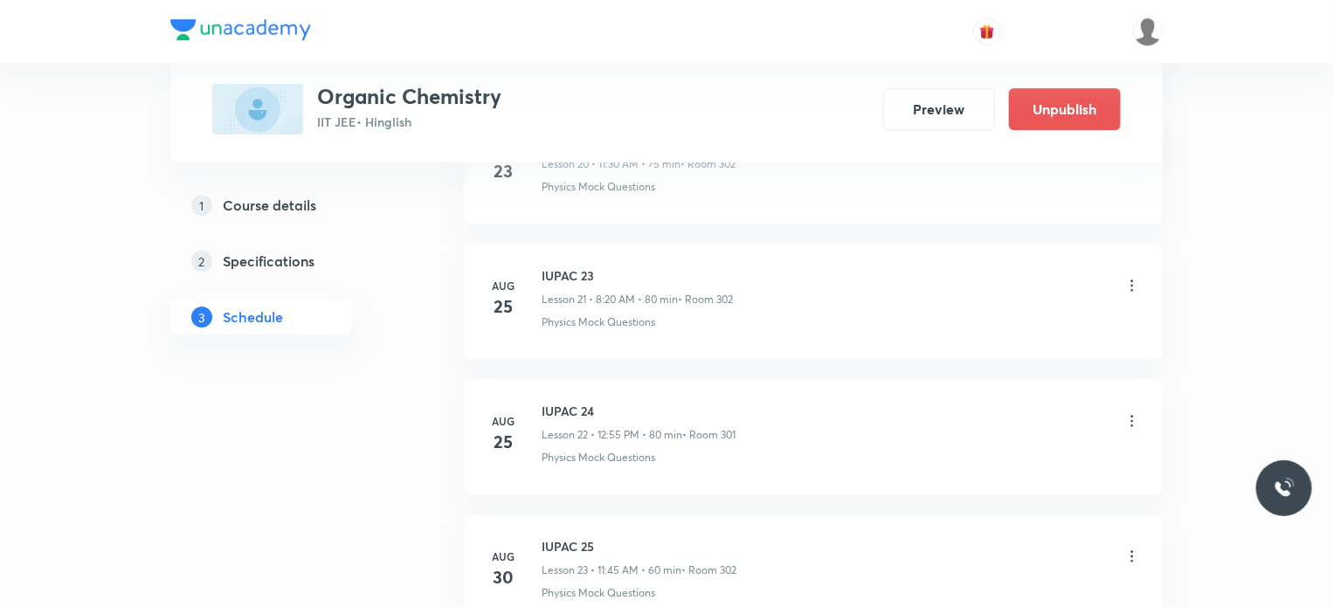
scroll to position [3095, 0]
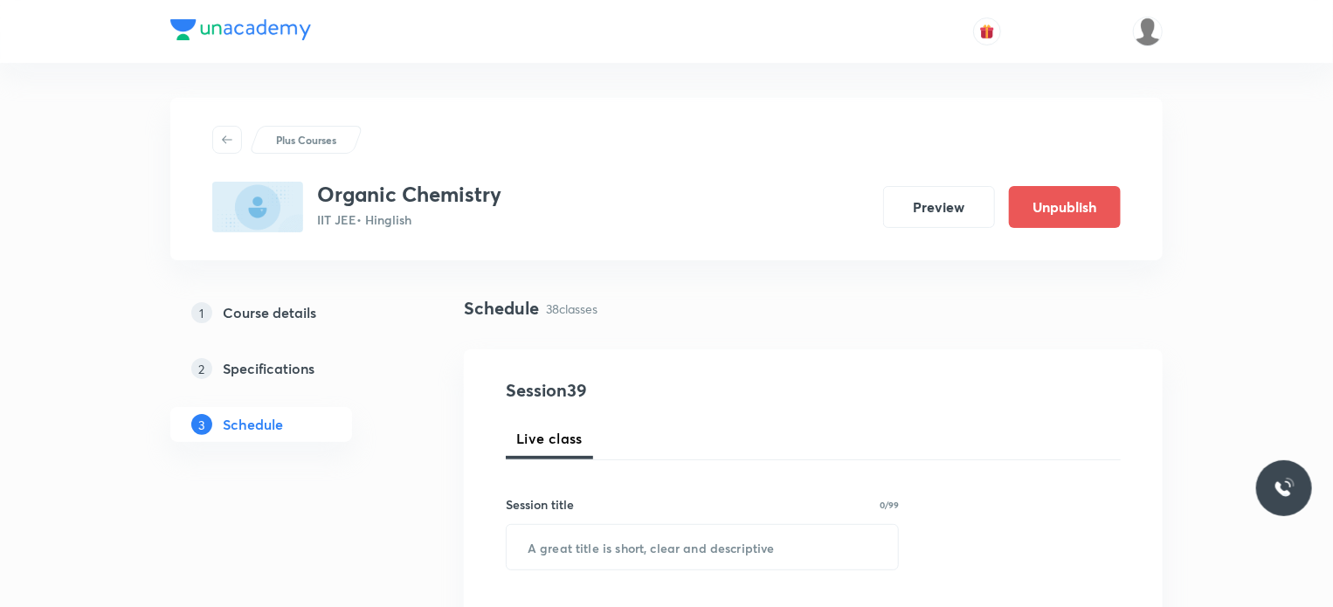
scroll to position [5923, 0]
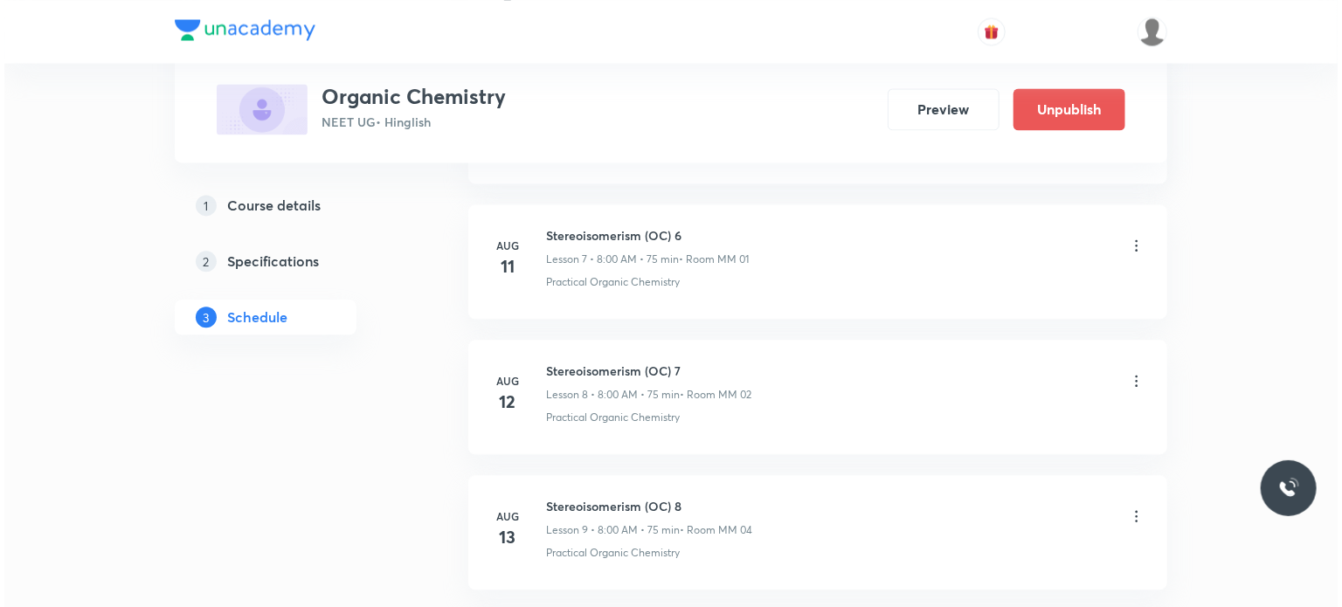
scroll to position [3221, 0]
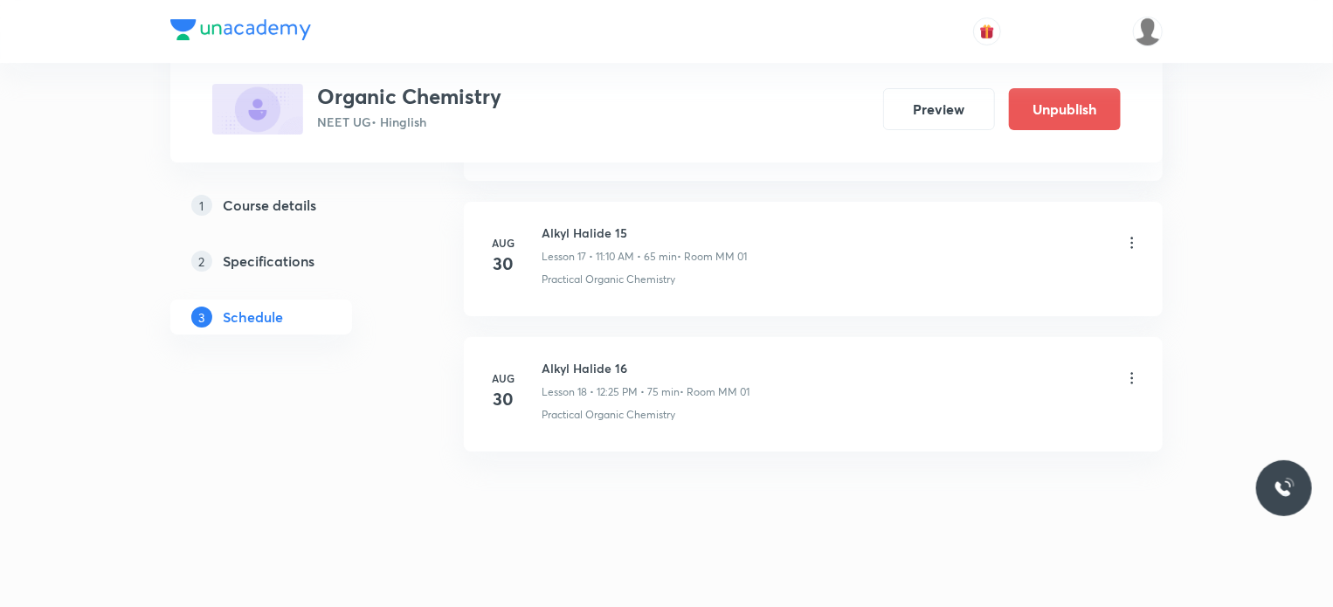
click at [1132, 370] on icon at bounding box center [1131, 377] width 17 height 17
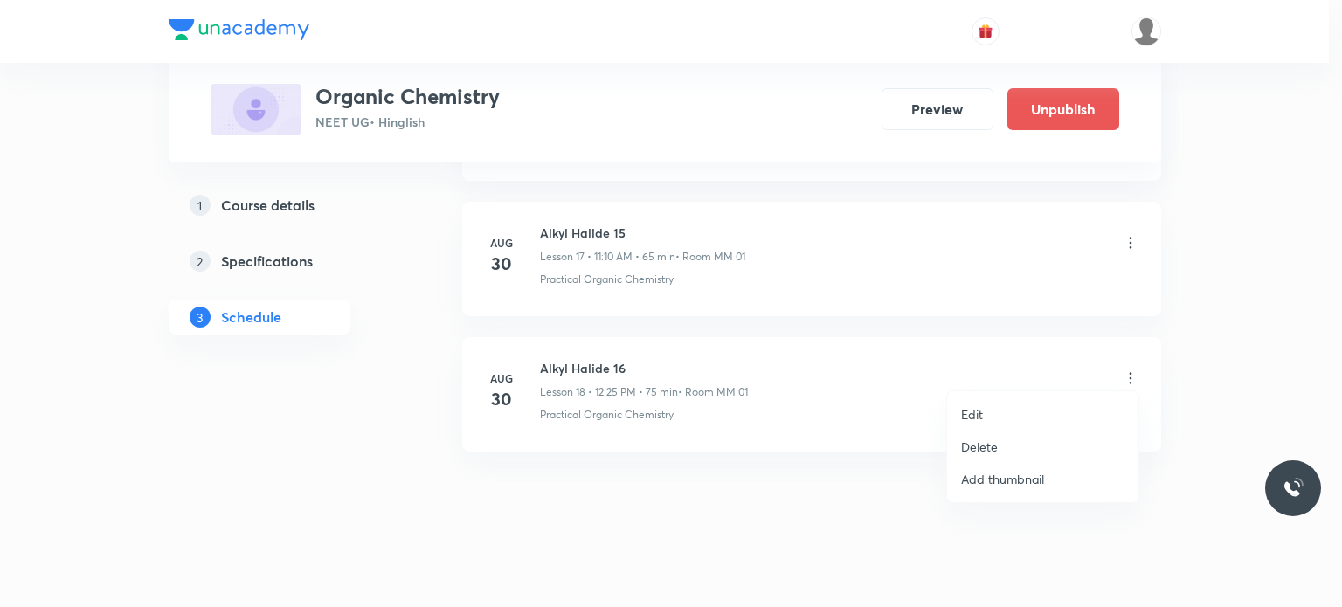
click at [1006, 419] on li "Edit" at bounding box center [1042, 414] width 191 height 32
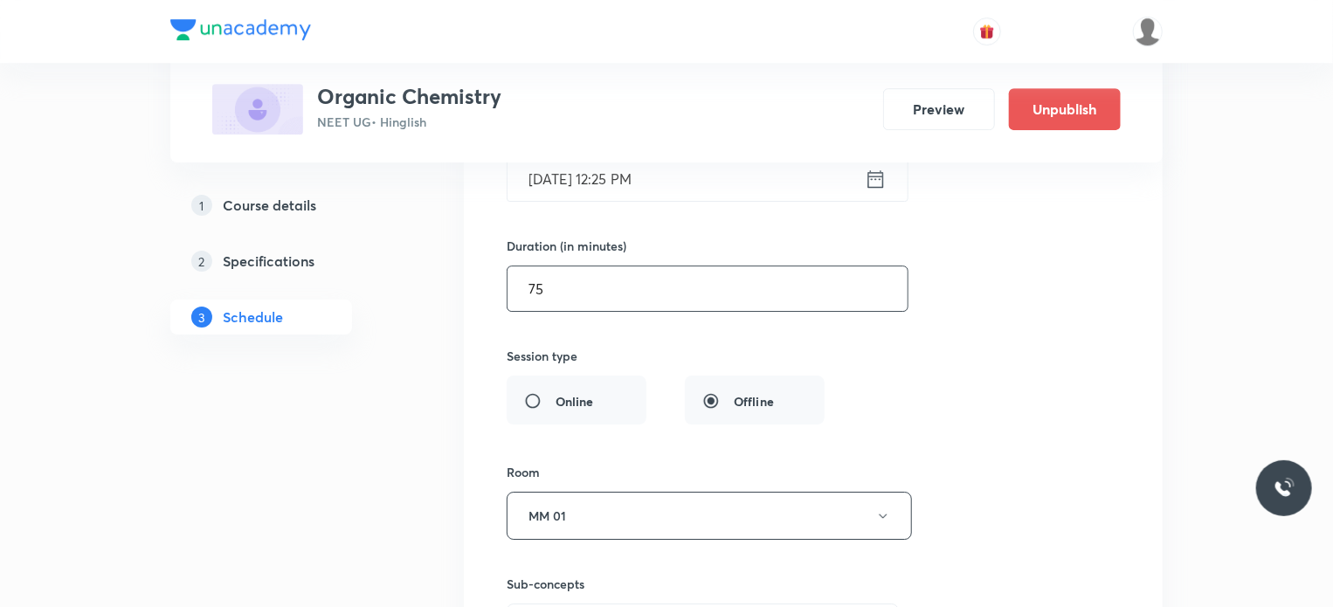
scroll to position [2776, 0]
drag, startPoint x: 632, startPoint y: 286, endPoint x: 521, endPoint y: 275, distance: 112.3
click at [521, 275] on input "75" at bounding box center [707, 290] width 400 height 45
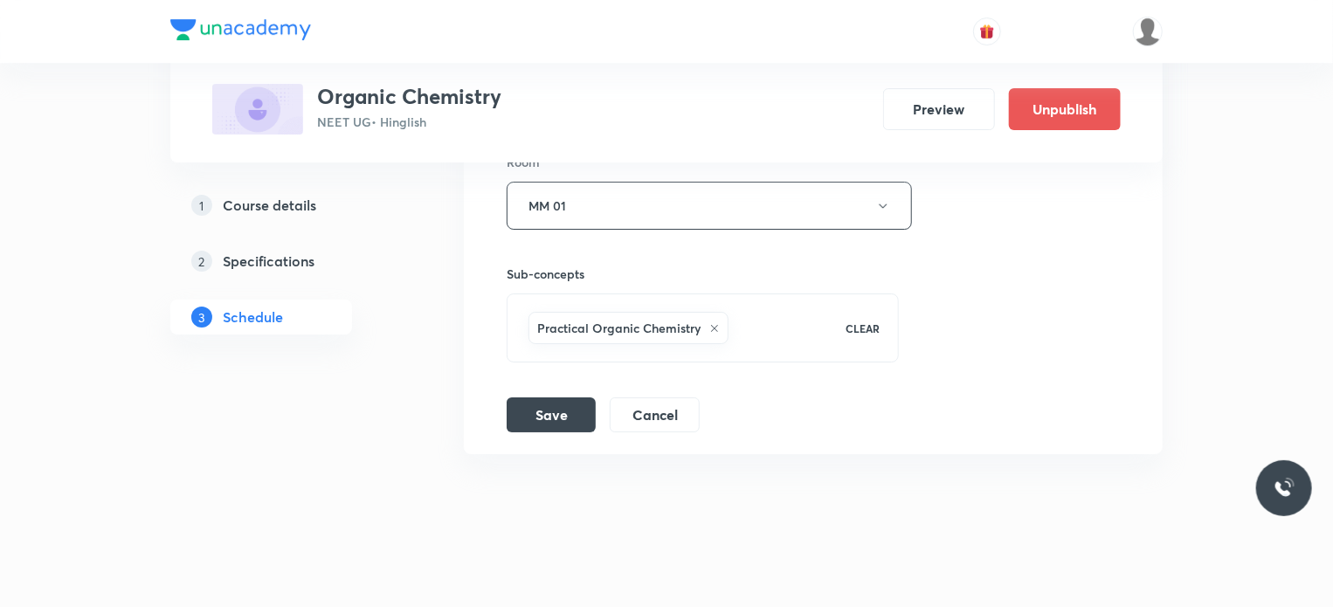
scroll to position [3090, 0]
type input "155"
click at [565, 411] on button "Save" at bounding box center [551, 410] width 89 height 35
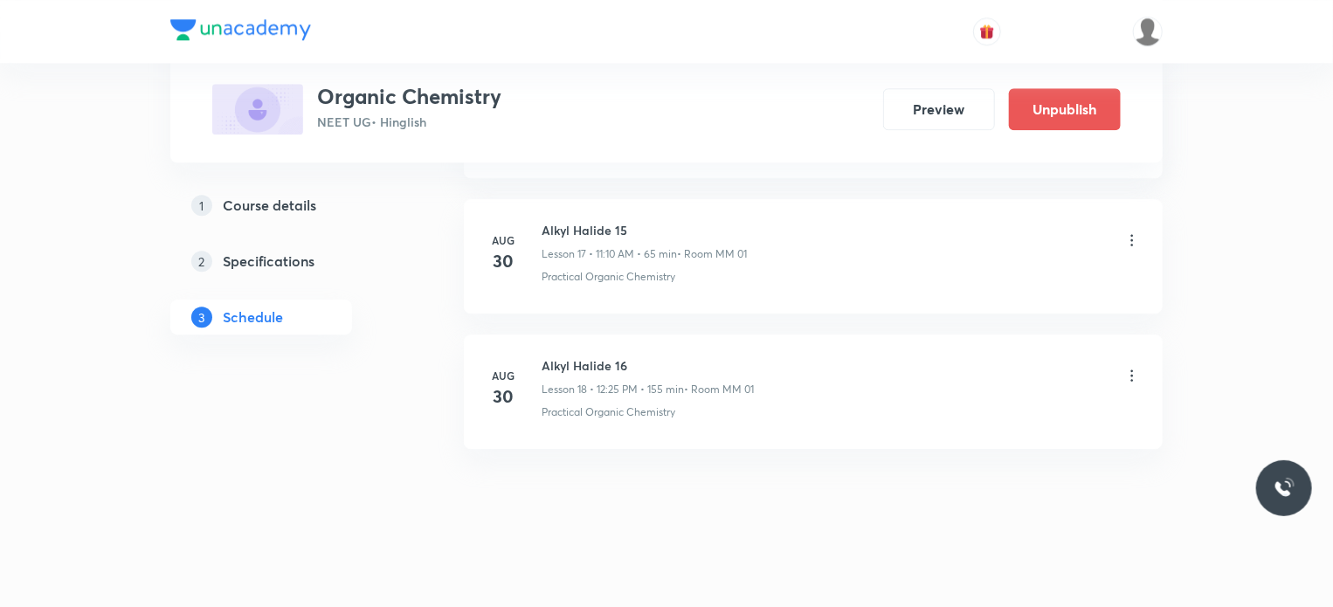
click at [587, 246] on p "Lesson 17 • 11:10 AM • 65 min" at bounding box center [609, 254] width 135 height 16
